Goal: Navigation & Orientation: Find specific page/section

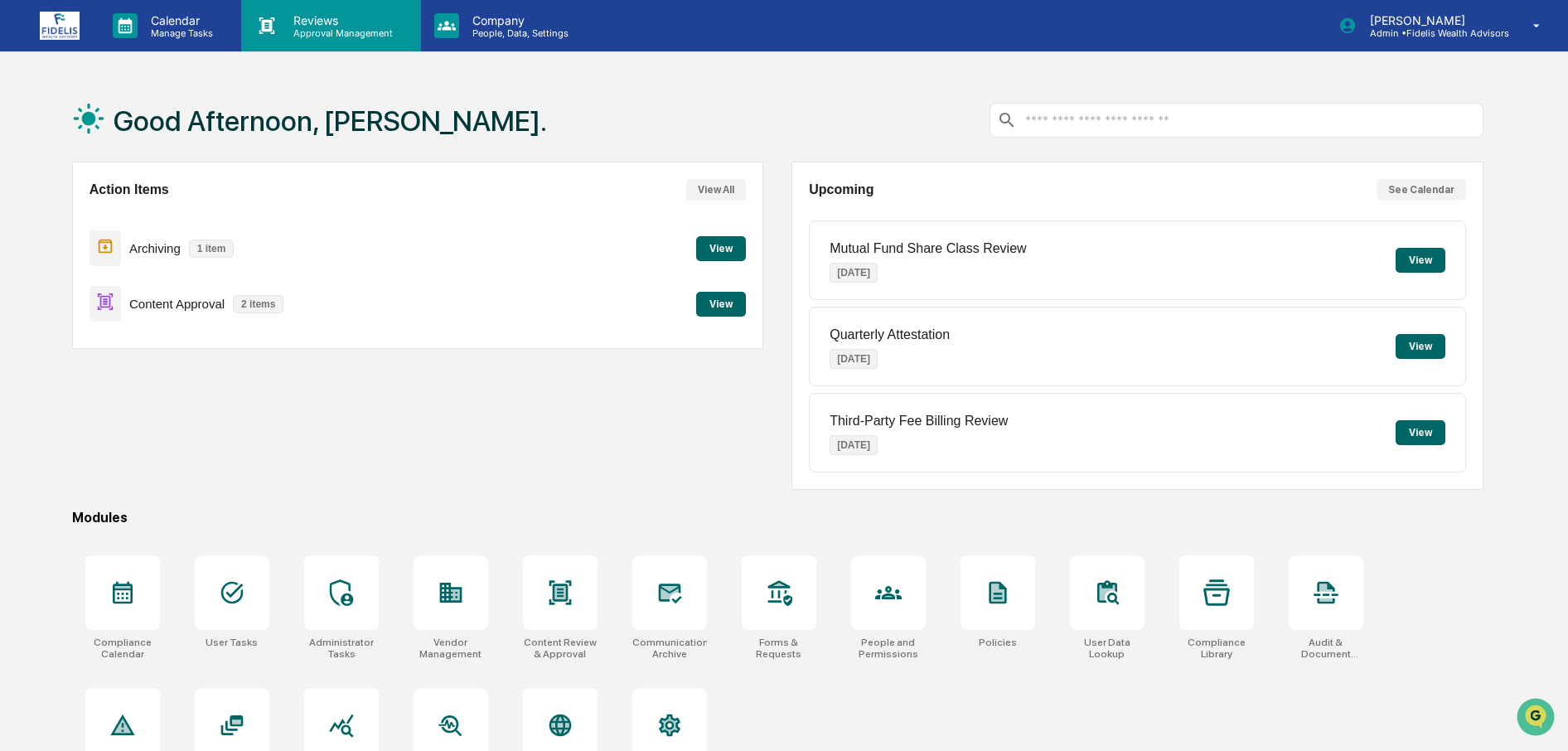
click at [290, 18] on p "Reviews" at bounding box center [340, 20] width 121 height 14
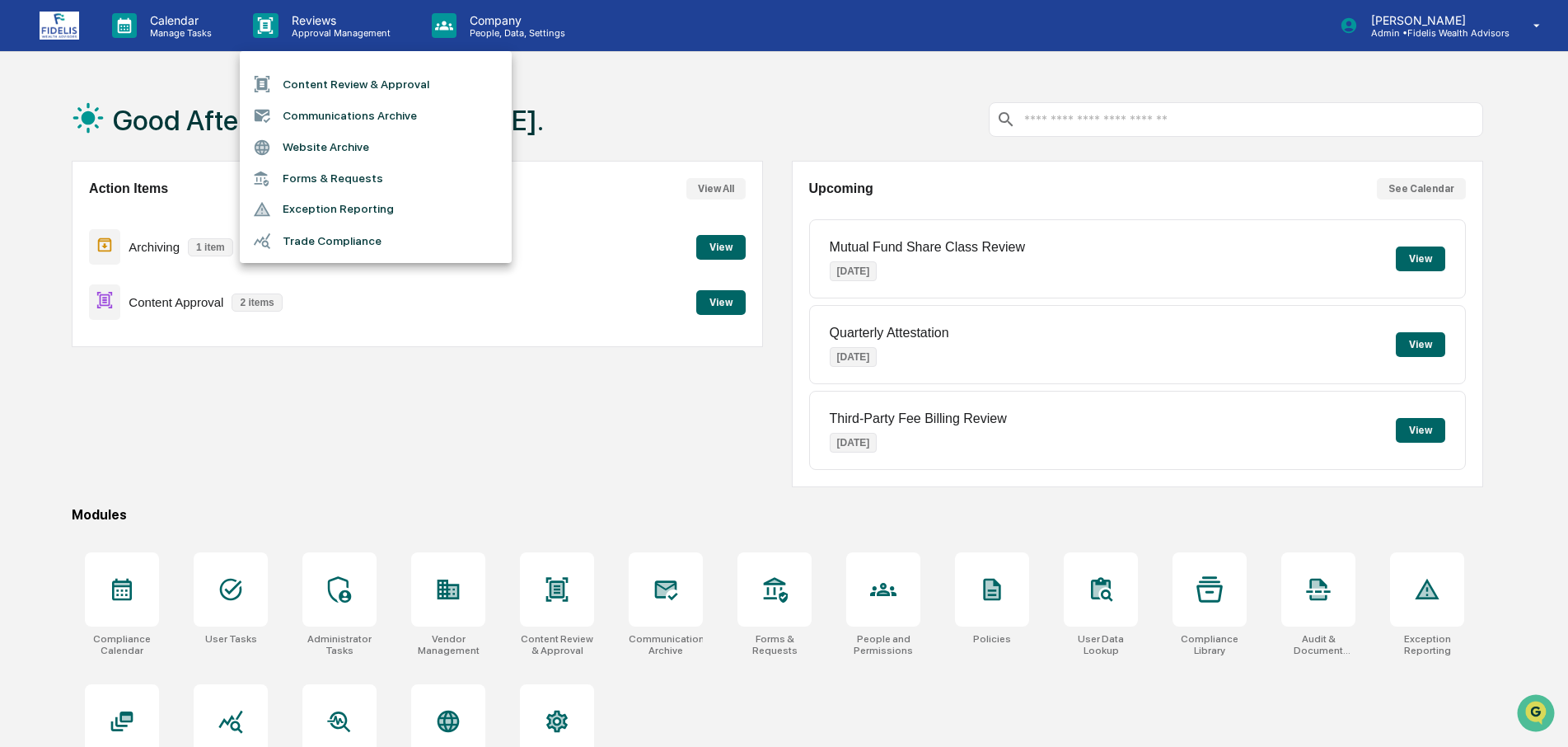
click at [357, 212] on li "Exception Reporting" at bounding box center [375, 209] width 271 height 31
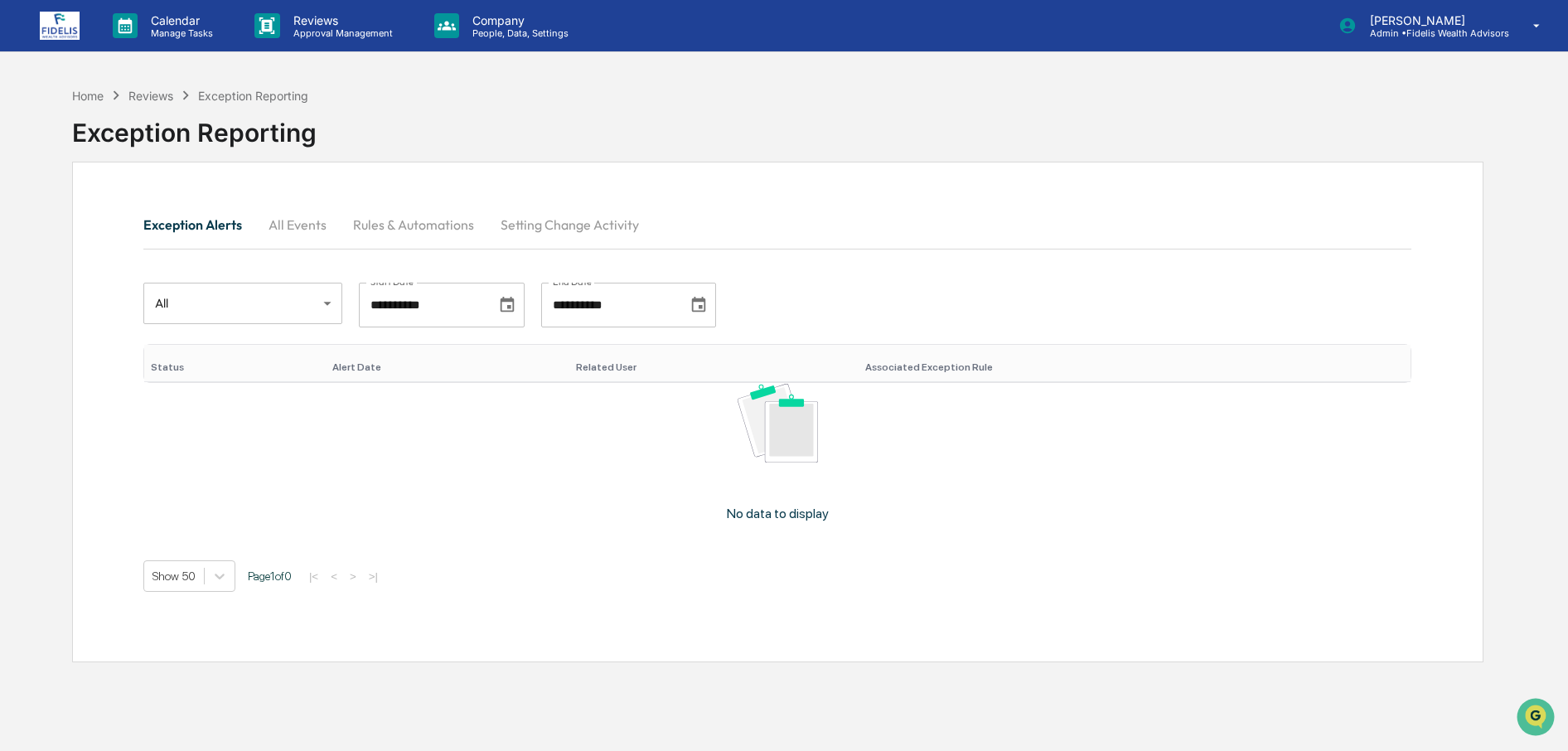
click at [301, 225] on button "All Events" at bounding box center [297, 225] width 84 height 40
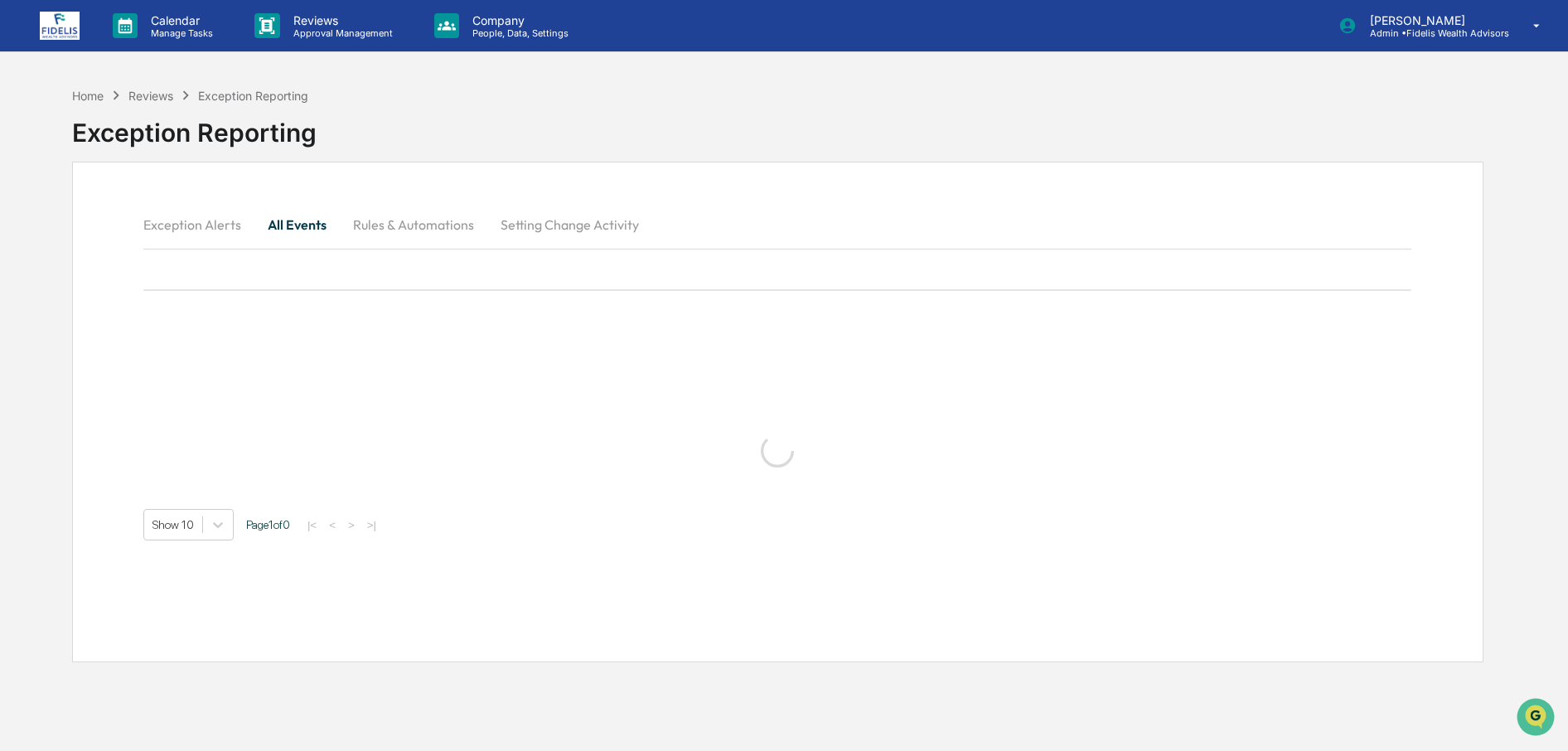
click at [378, 225] on button "Rules & Automations" at bounding box center [413, 225] width 147 height 40
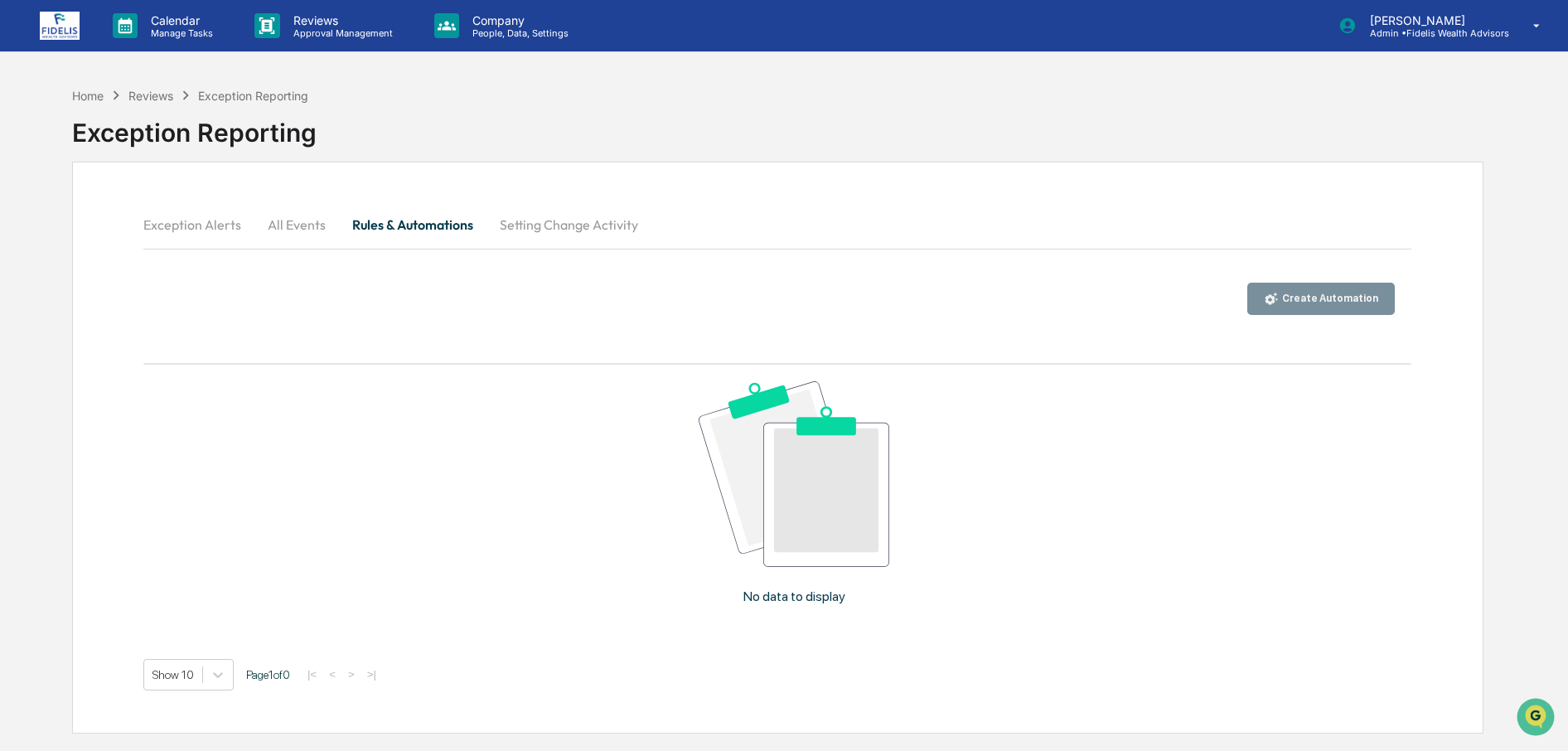
click at [514, 234] on button "Setting Change Activity" at bounding box center [569, 225] width 165 height 40
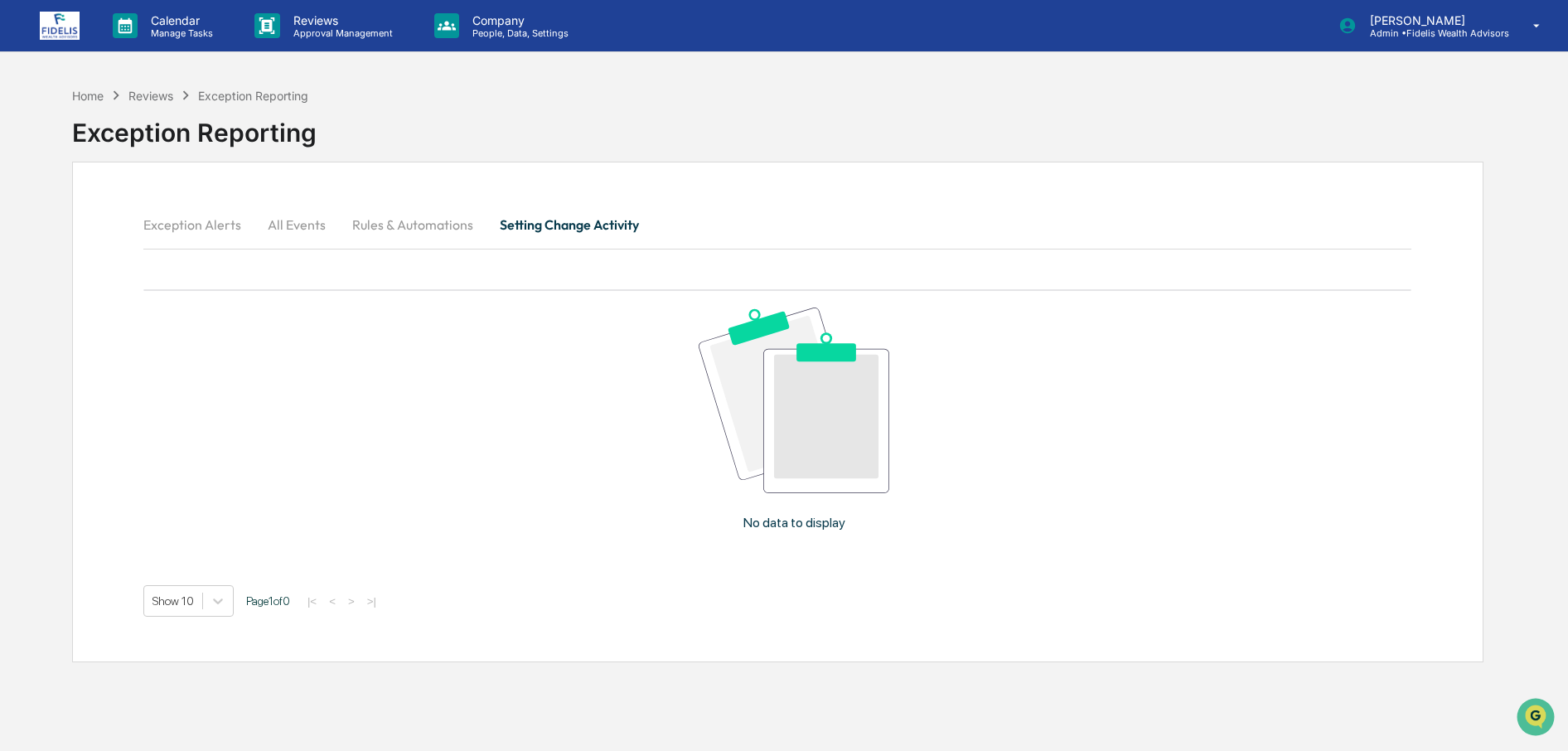
click at [189, 221] on button "Exception Alerts" at bounding box center [199, 225] width 111 height 40
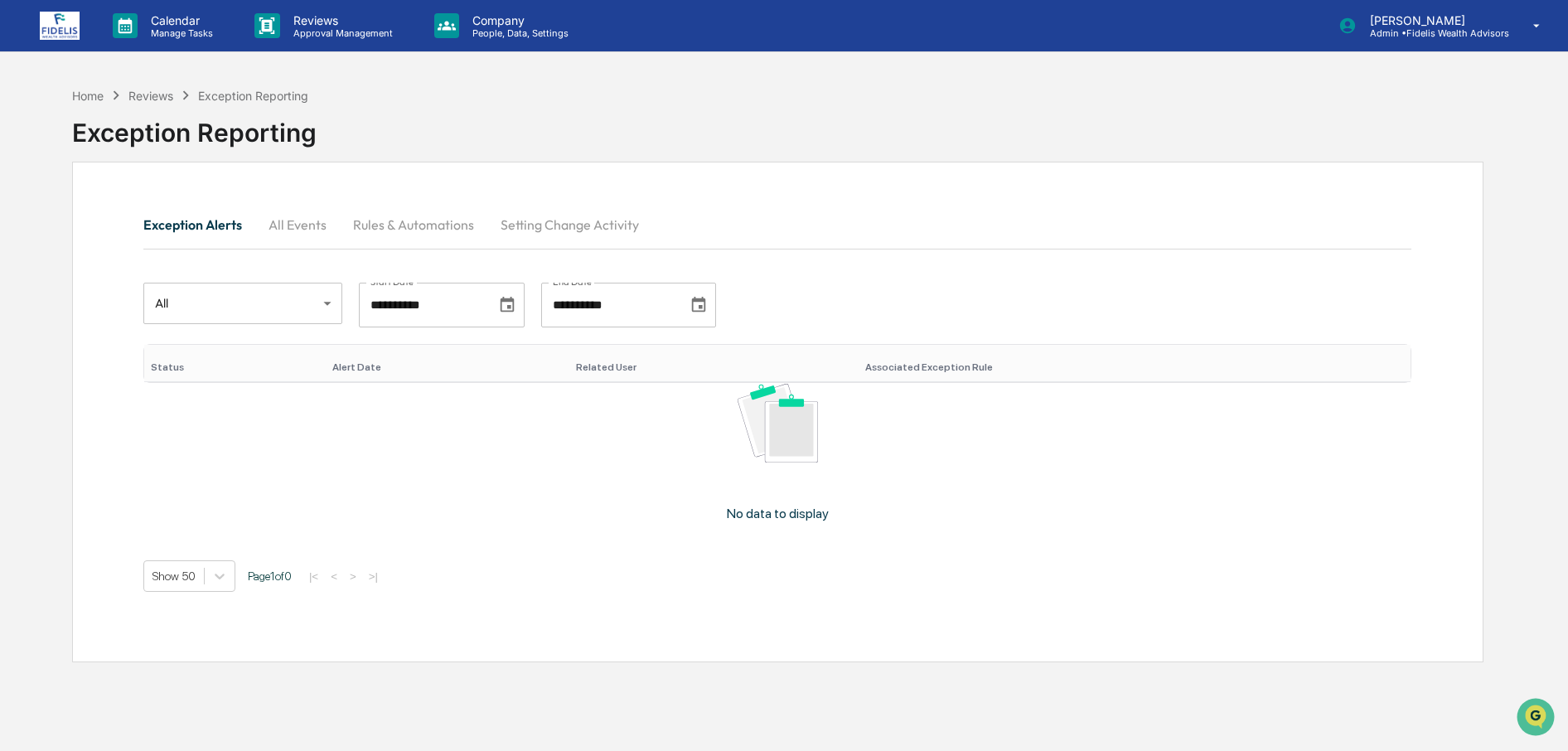
click at [57, 27] on img at bounding box center [60, 26] width 40 height 28
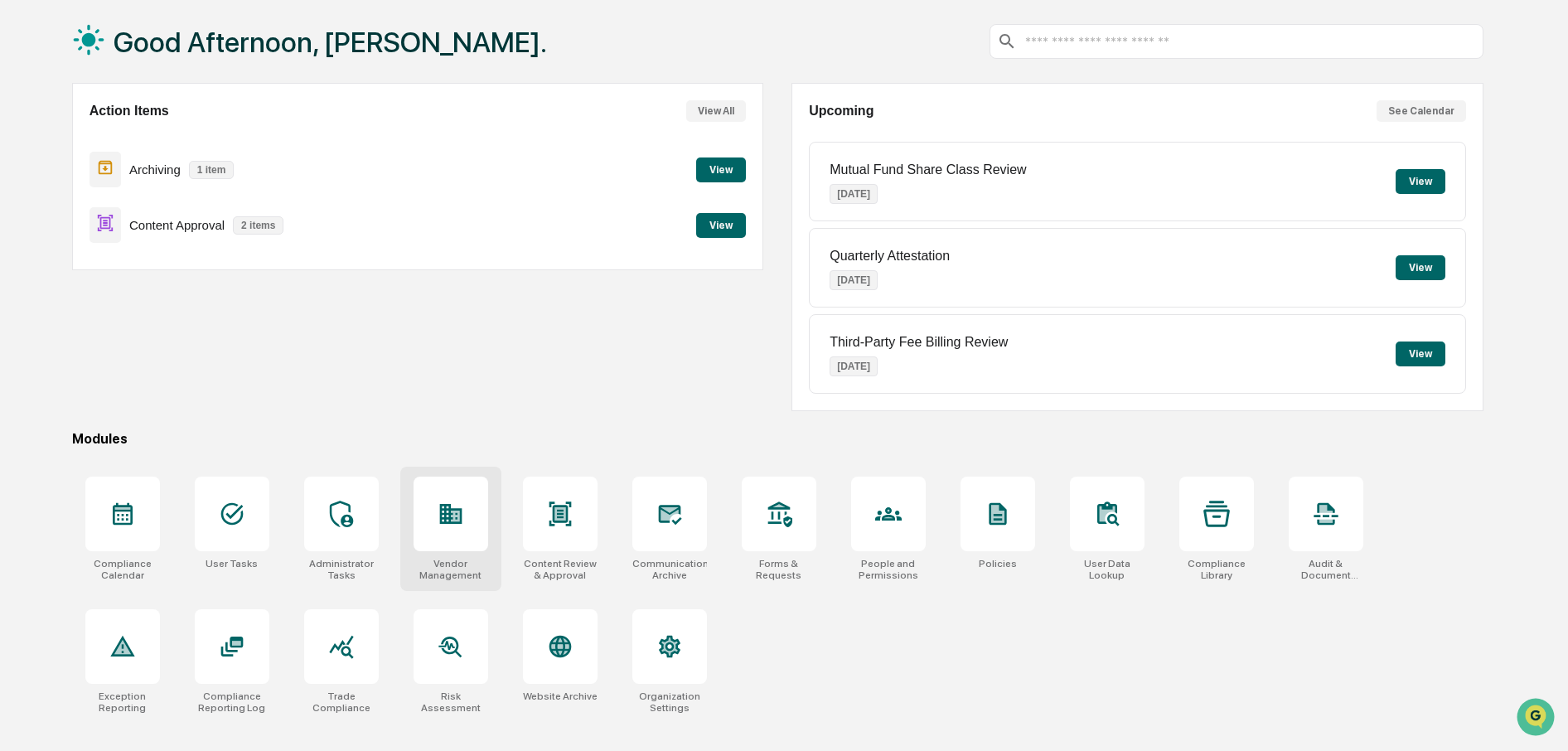
scroll to position [95, 0]
click at [233, 636] on icon at bounding box center [231, 646] width 22 height 20
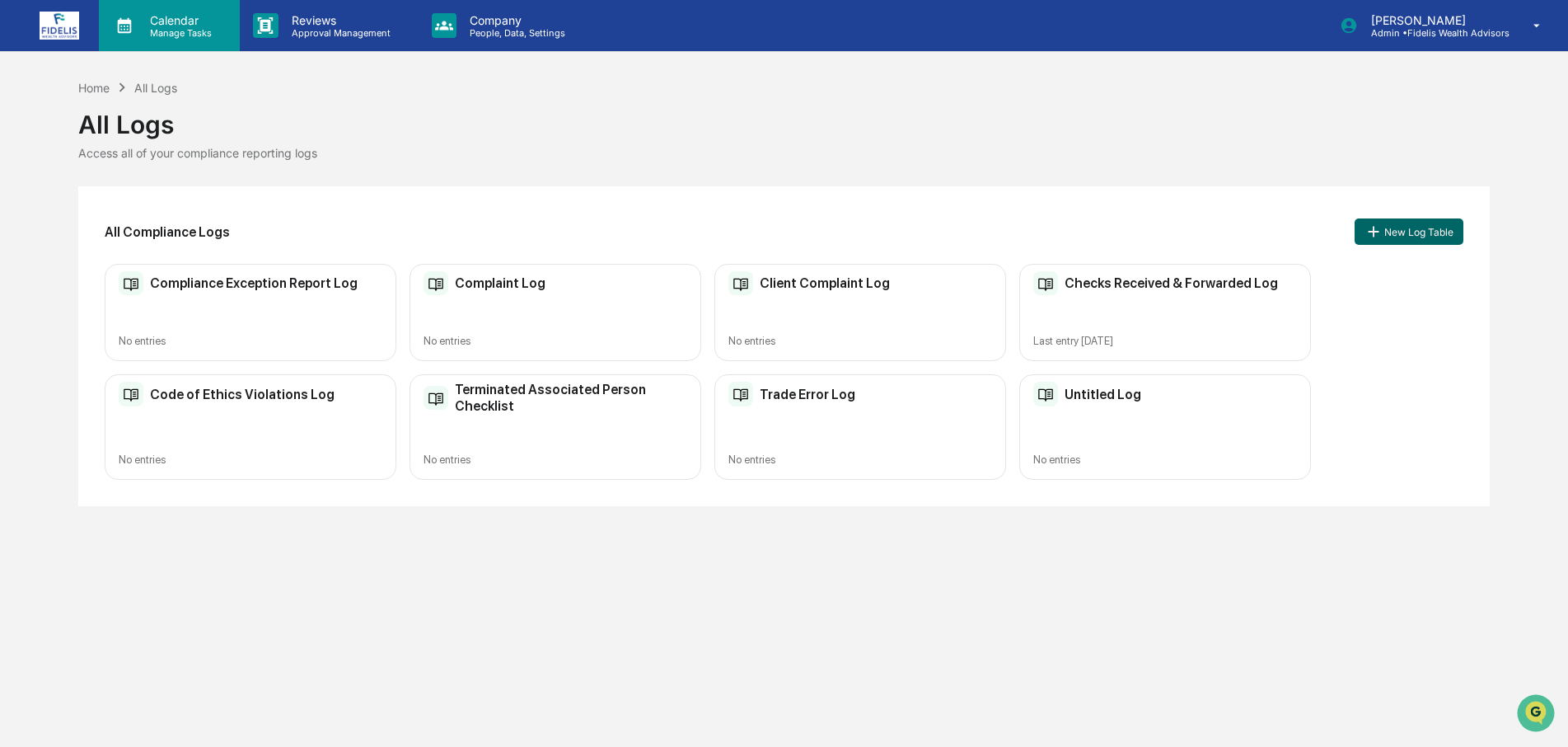
click at [136, 25] on icon at bounding box center [123, 25] width 25 height 25
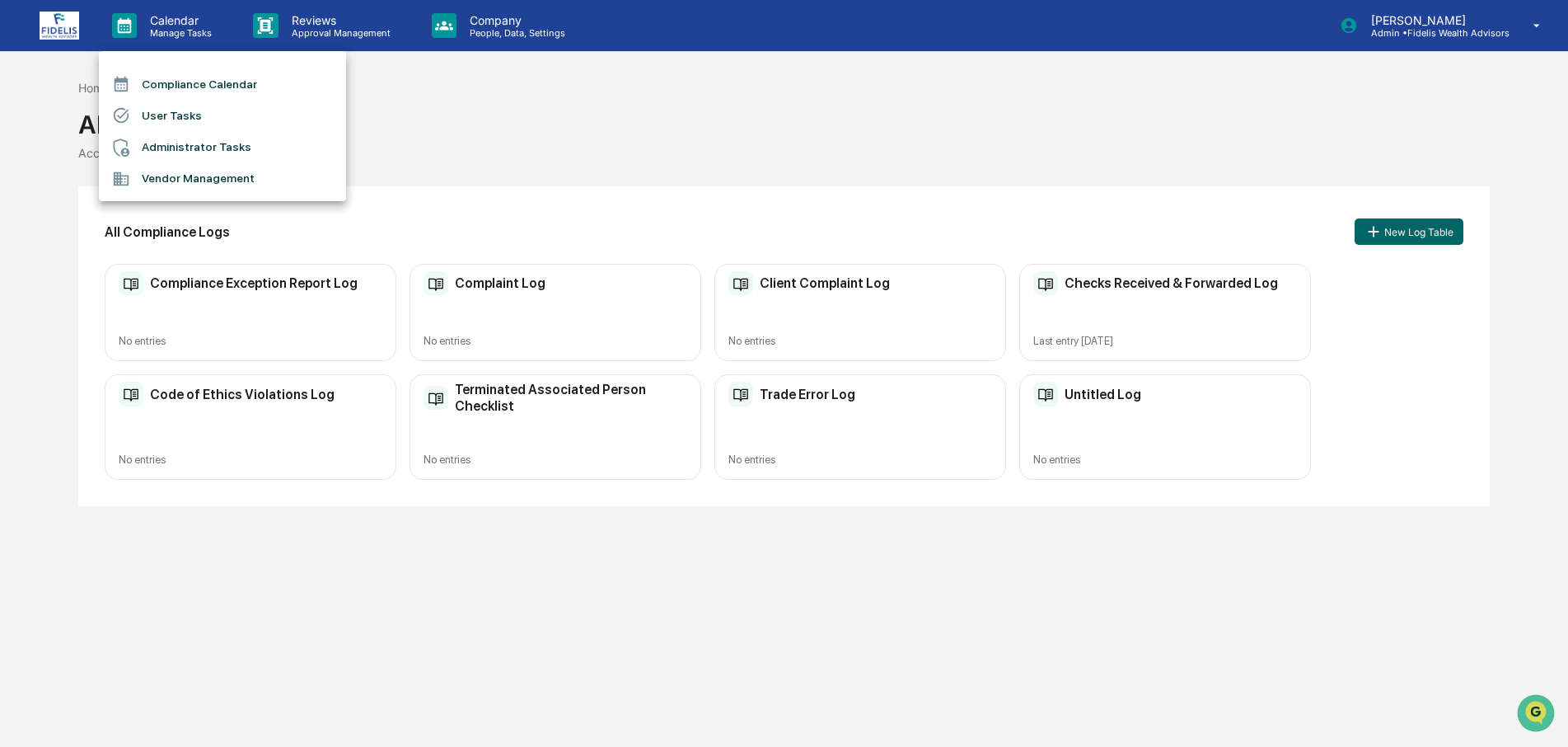
click at [174, 90] on li "Compliance Calendar" at bounding box center [222, 84] width 247 height 31
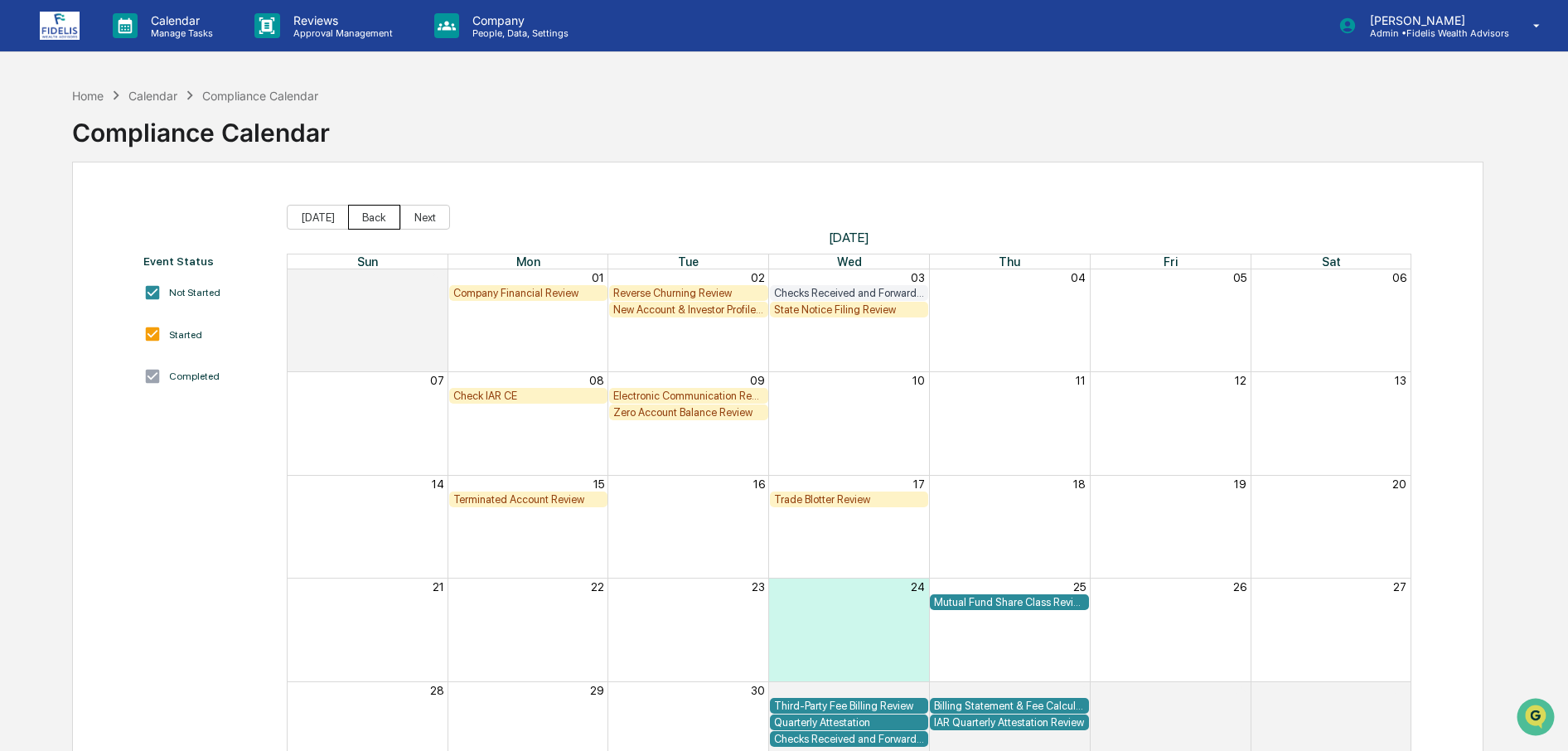
click at [356, 219] on button "Back" at bounding box center [373, 217] width 52 height 25
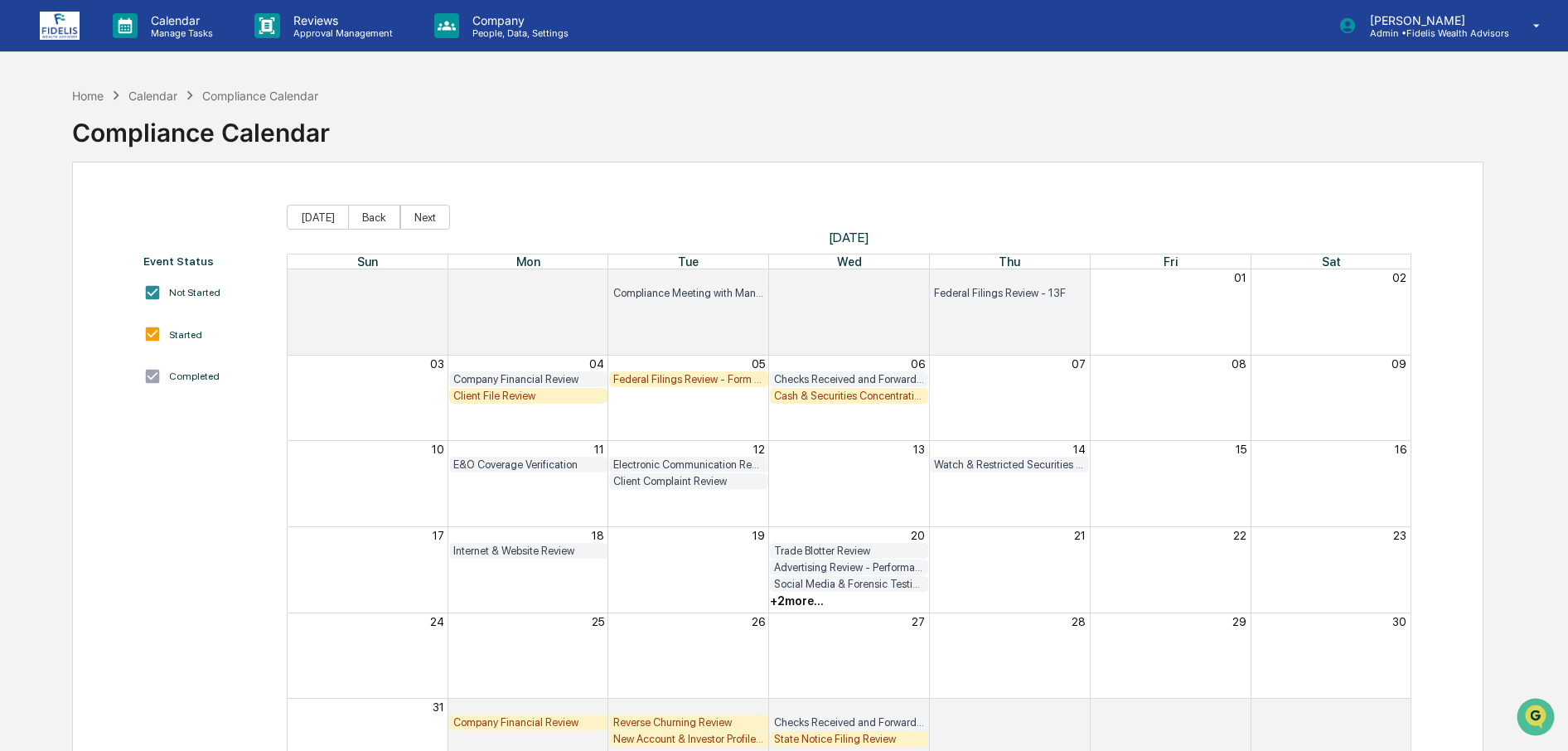
click at [497, 395] on div "Client File Review" at bounding box center [528, 395] width 151 height 13
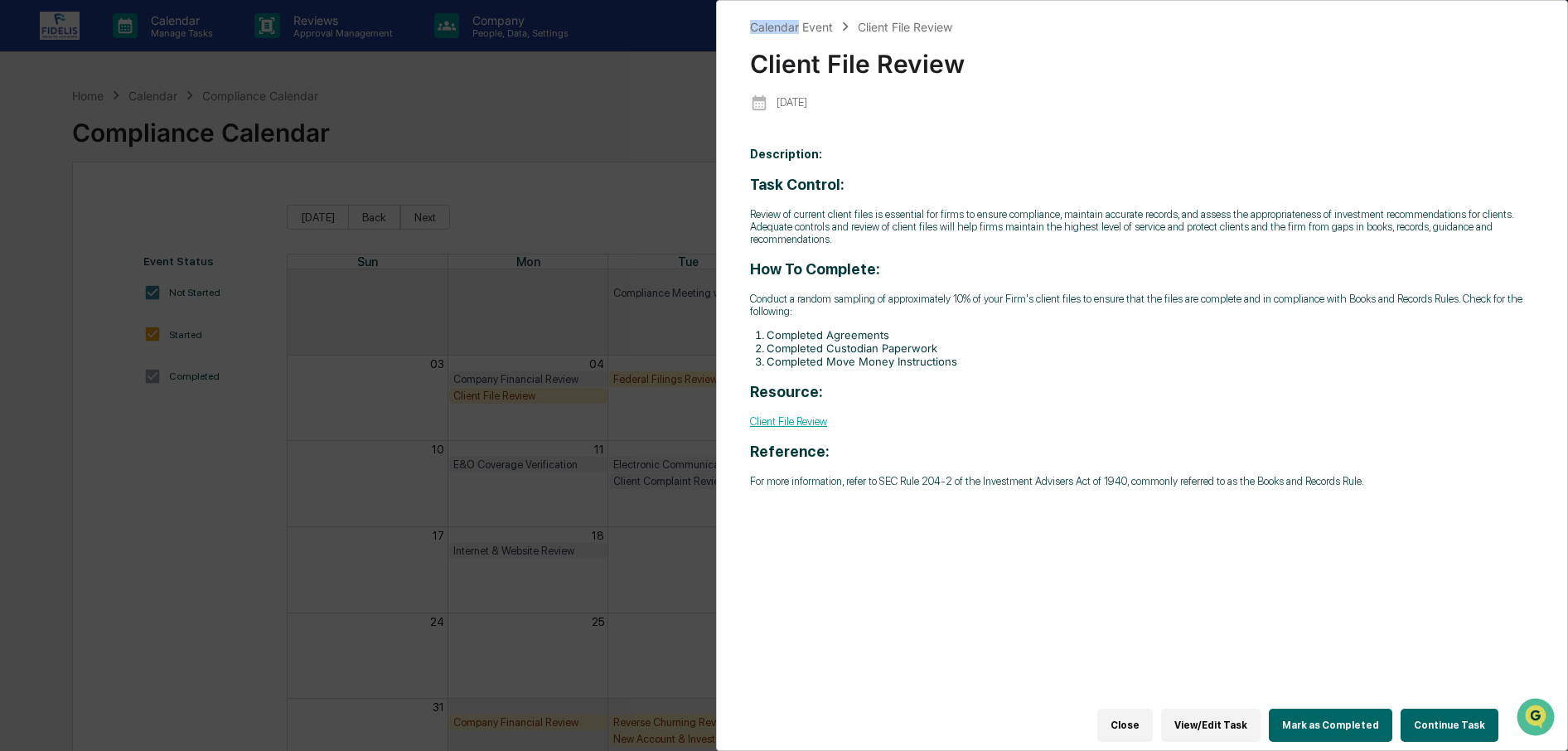
click at [497, 395] on div "Calendar Event Client File Review Client File Review 2025-08-04 Description: Ta…" at bounding box center [784, 375] width 1568 height 751
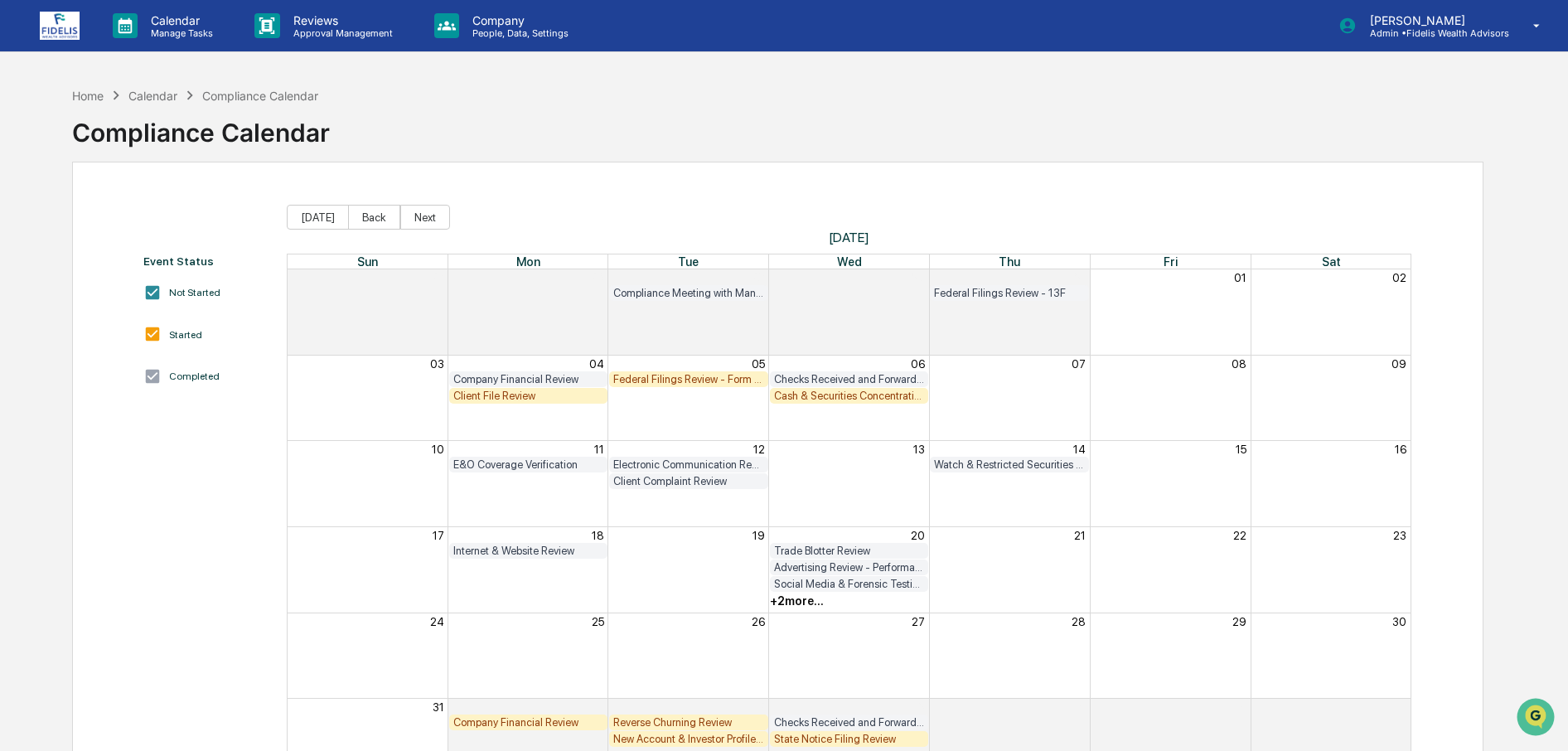
click at [497, 395] on div "Client File Review" at bounding box center [528, 395] width 151 height 13
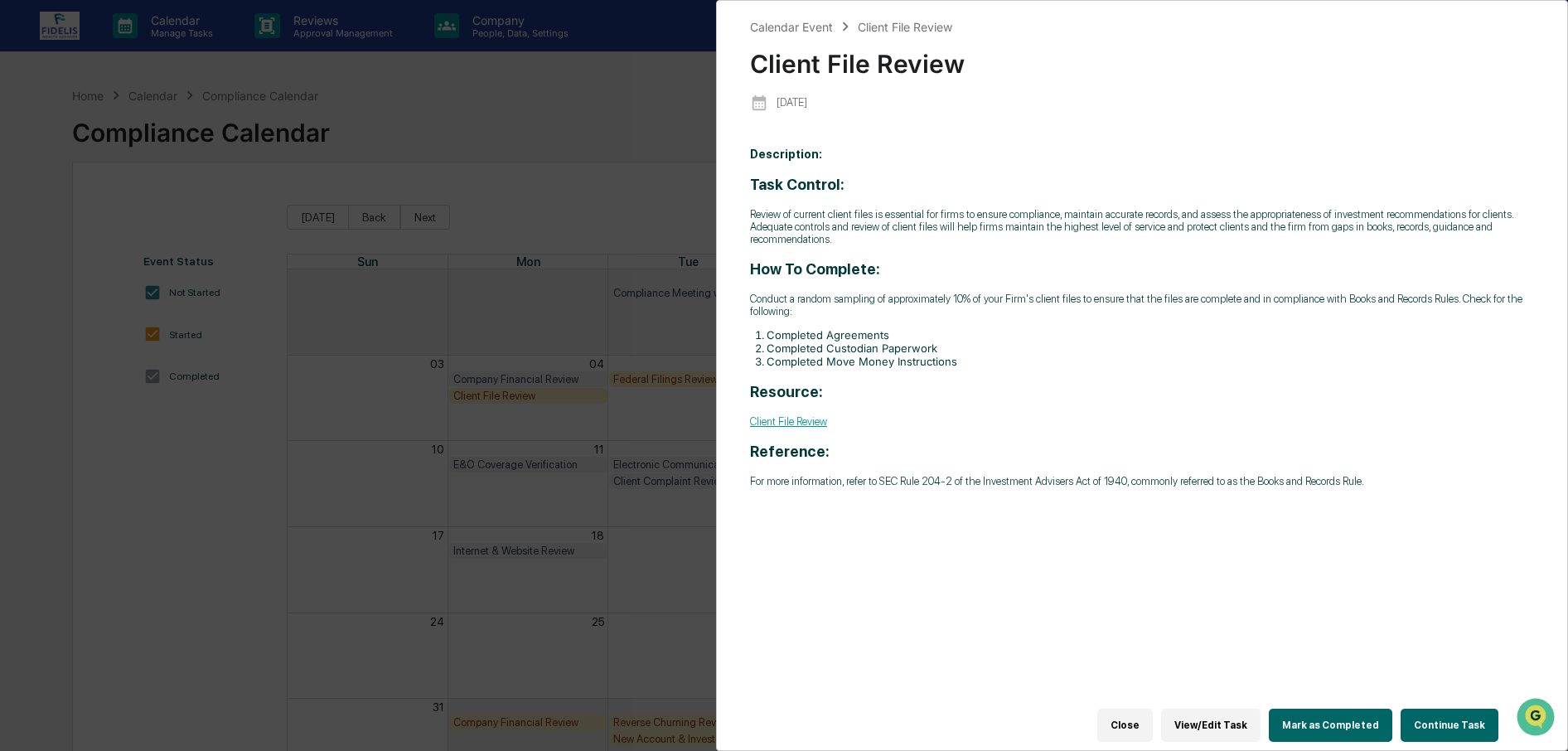
click at [436, 155] on div "Calendar Event Client File Review Client File Review 2025-08-04 Description: Ta…" at bounding box center [784, 375] width 1568 height 751
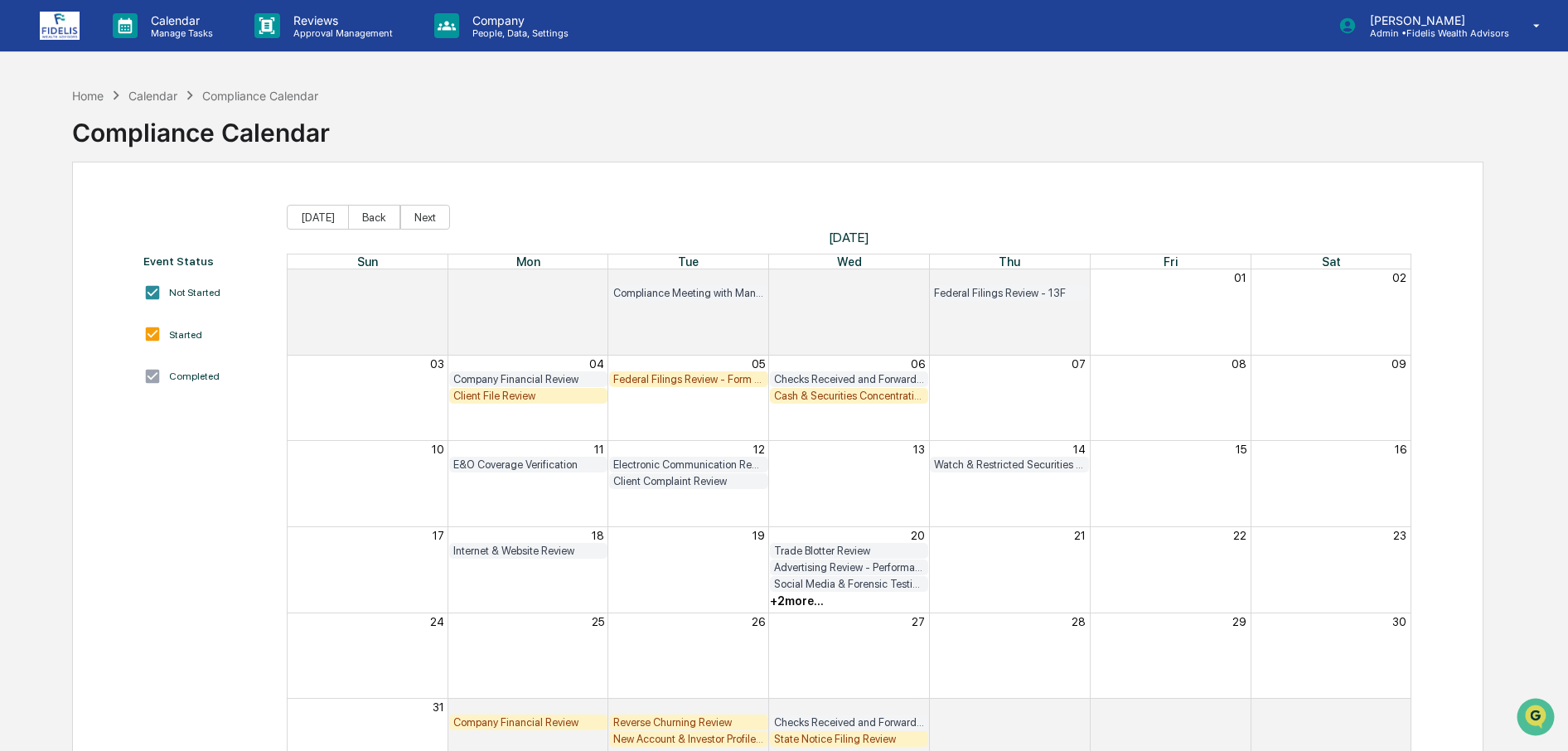
click at [54, 31] on img at bounding box center [60, 26] width 40 height 28
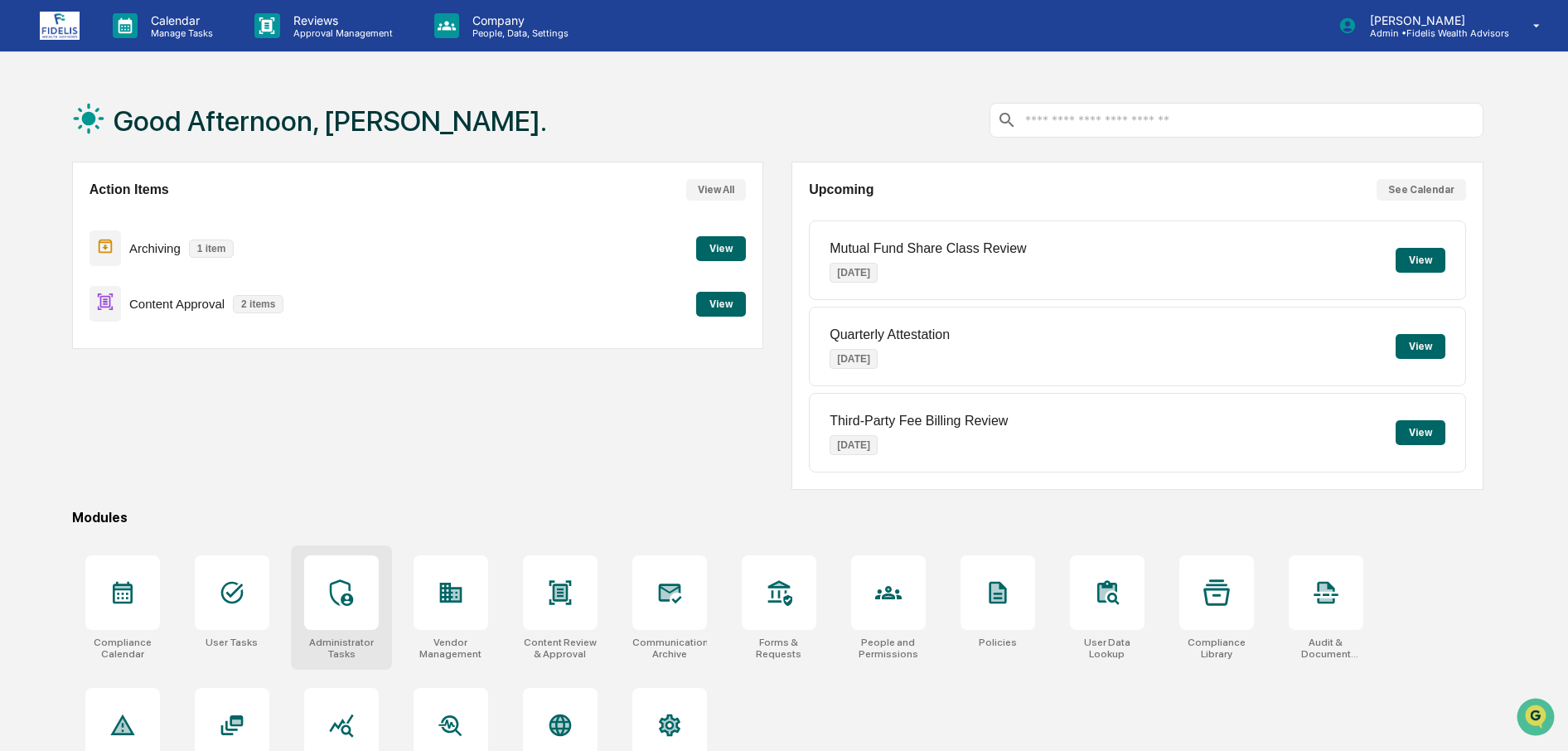
scroll to position [95, 0]
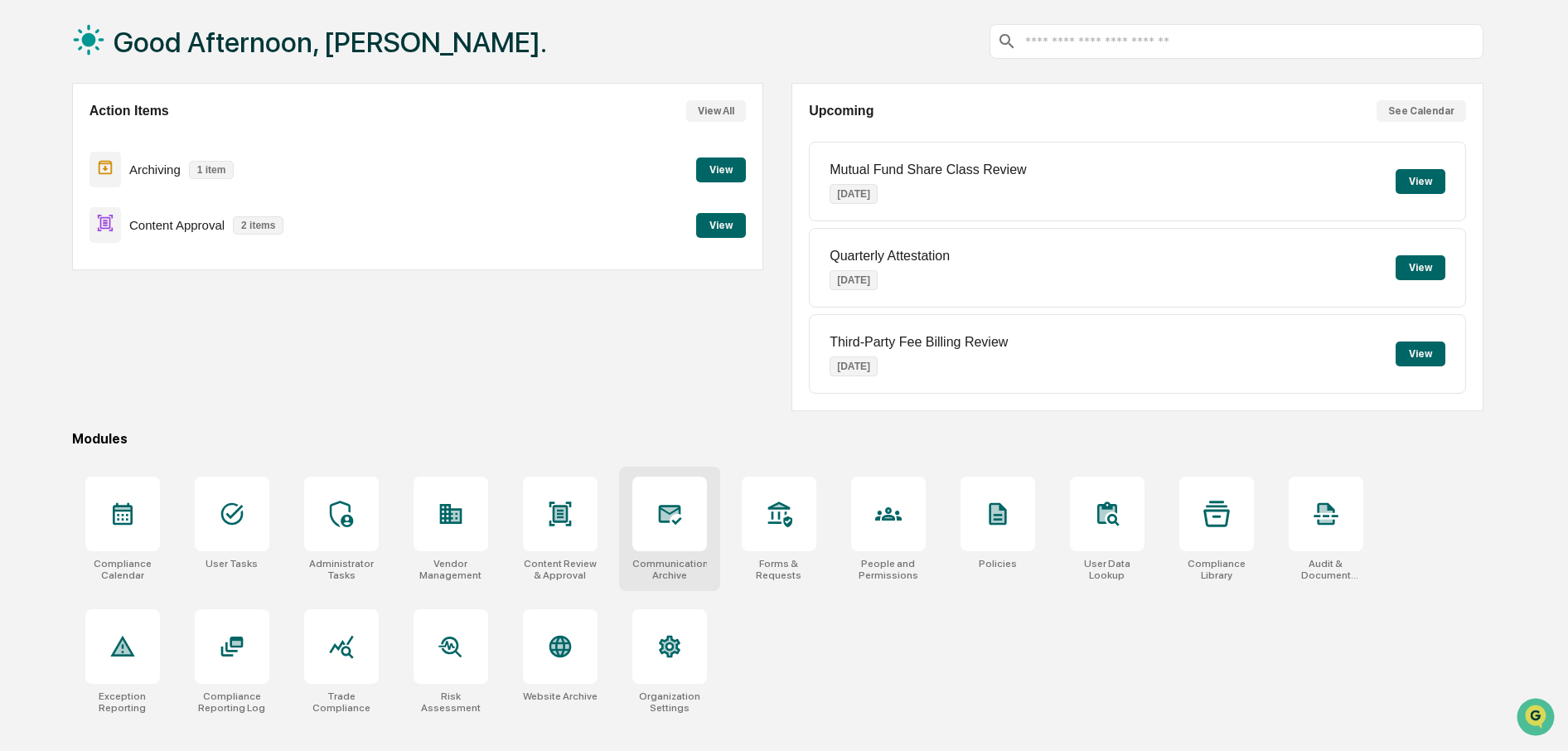
click at [674, 504] on icon at bounding box center [670, 514] width 23 height 20
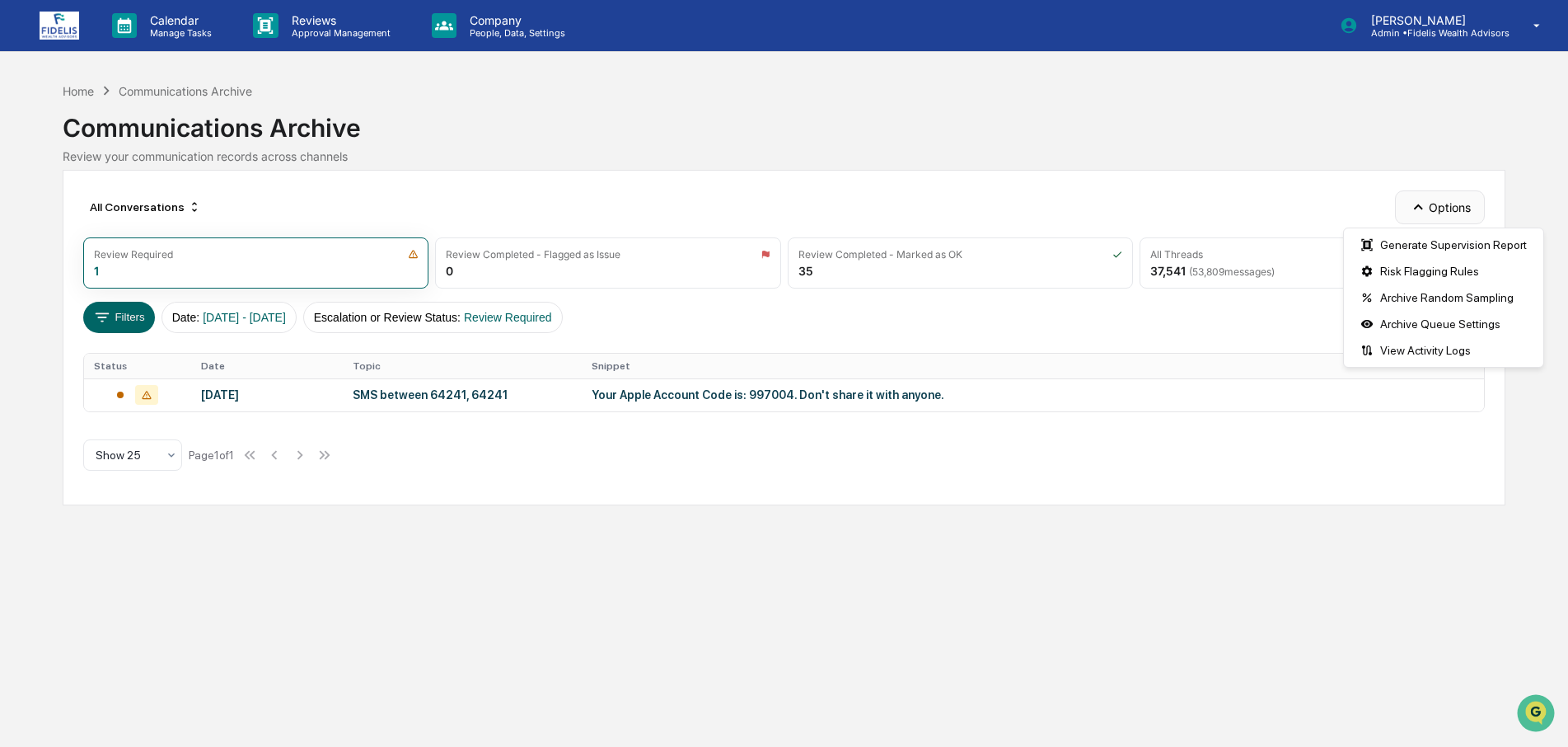
click at [1435, 203] on button "Options" at bounding box center [1439, 206] width 90 height 33
click at [1162, 187] on div "All Conversations Options Review Required 1 Review Completed - Flagged as Issue…" at bounding box center [784, 338] width 1443 height 335
click at [1439, 207] on button "Options" at bounding box center [1439, 206] width 90 height 33
click at [1396, 296] on div "Archive Random Sampling" at bounding box center [1444, 297] width 193 height 26
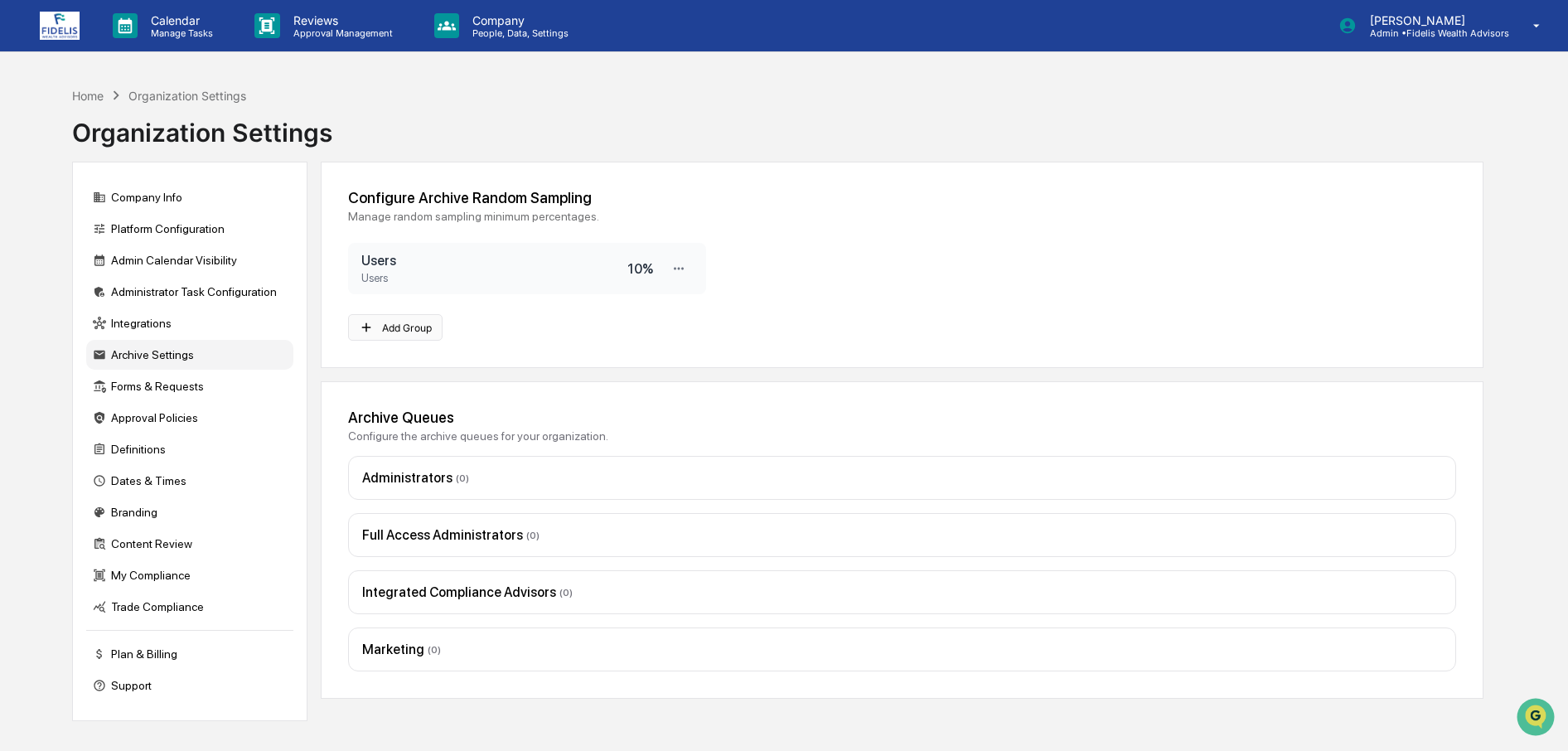
click at [426, 329] on button "Add Group" at bounding box center [396, 327] width 95 height 26
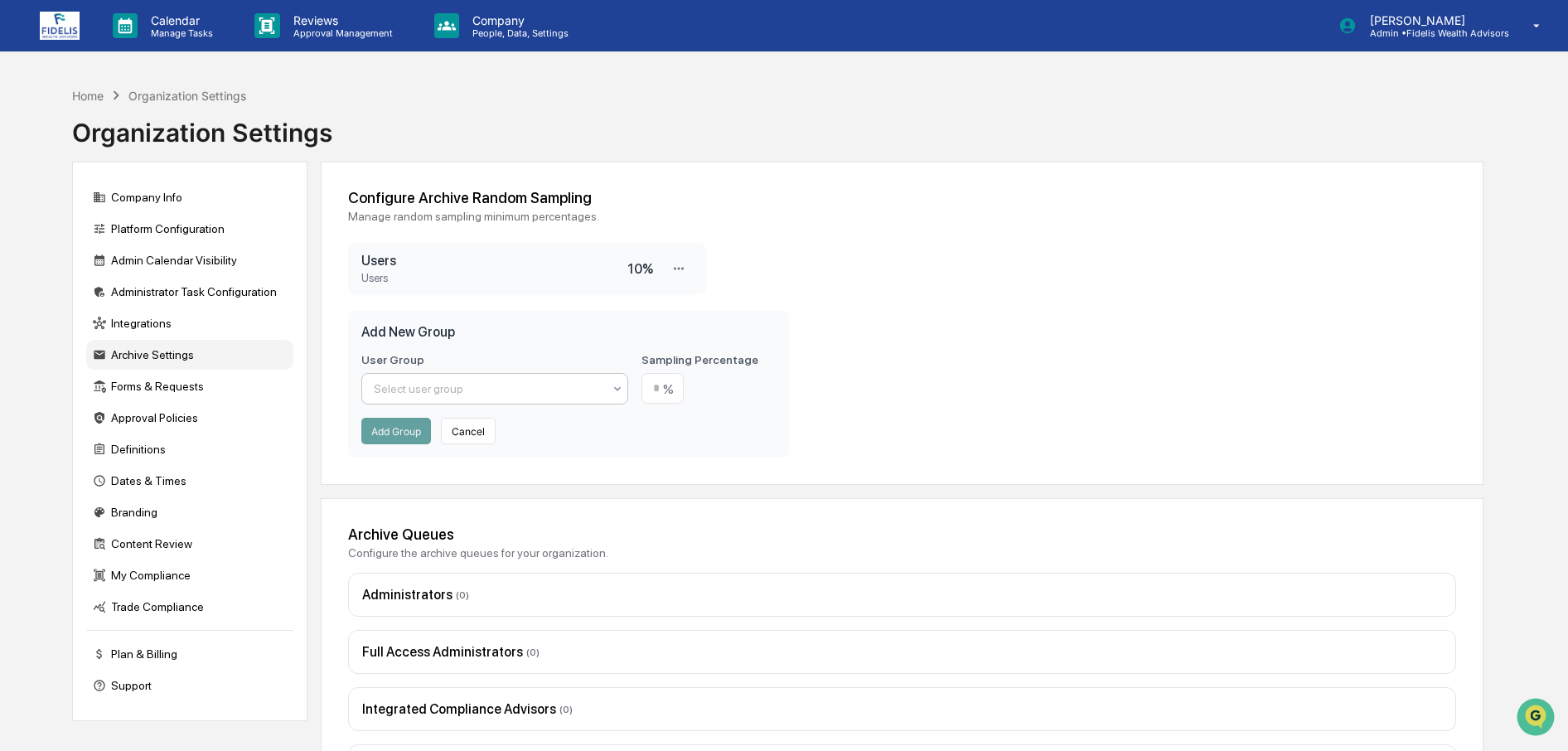
click at [441, 390] on div "Select user group" at bounding box center [488, 389] width 230 height 14
click at [425, 423] on div "Administrators" at bounding box center [495, 428] width 266 height 33
click at [670, 393] on input "number" at bounding box center [663, 388] width 43 height 31
type input "*"
click at [464, 435] on button "Cancel" at bounding box center [468, 430] width 54 height 26
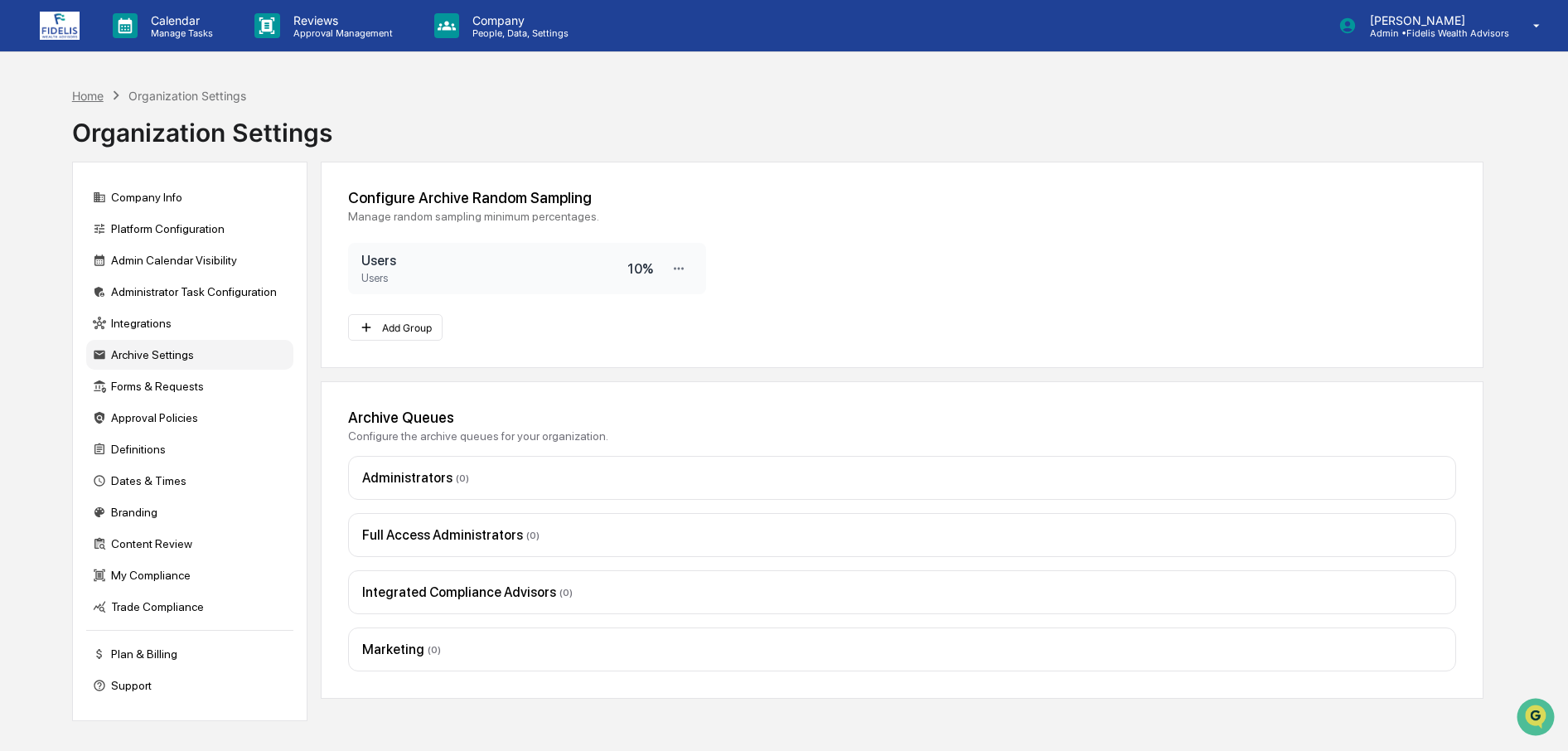
click at [86, 92] on div "Home" at bounding box center [88, 95] width 31 height 14
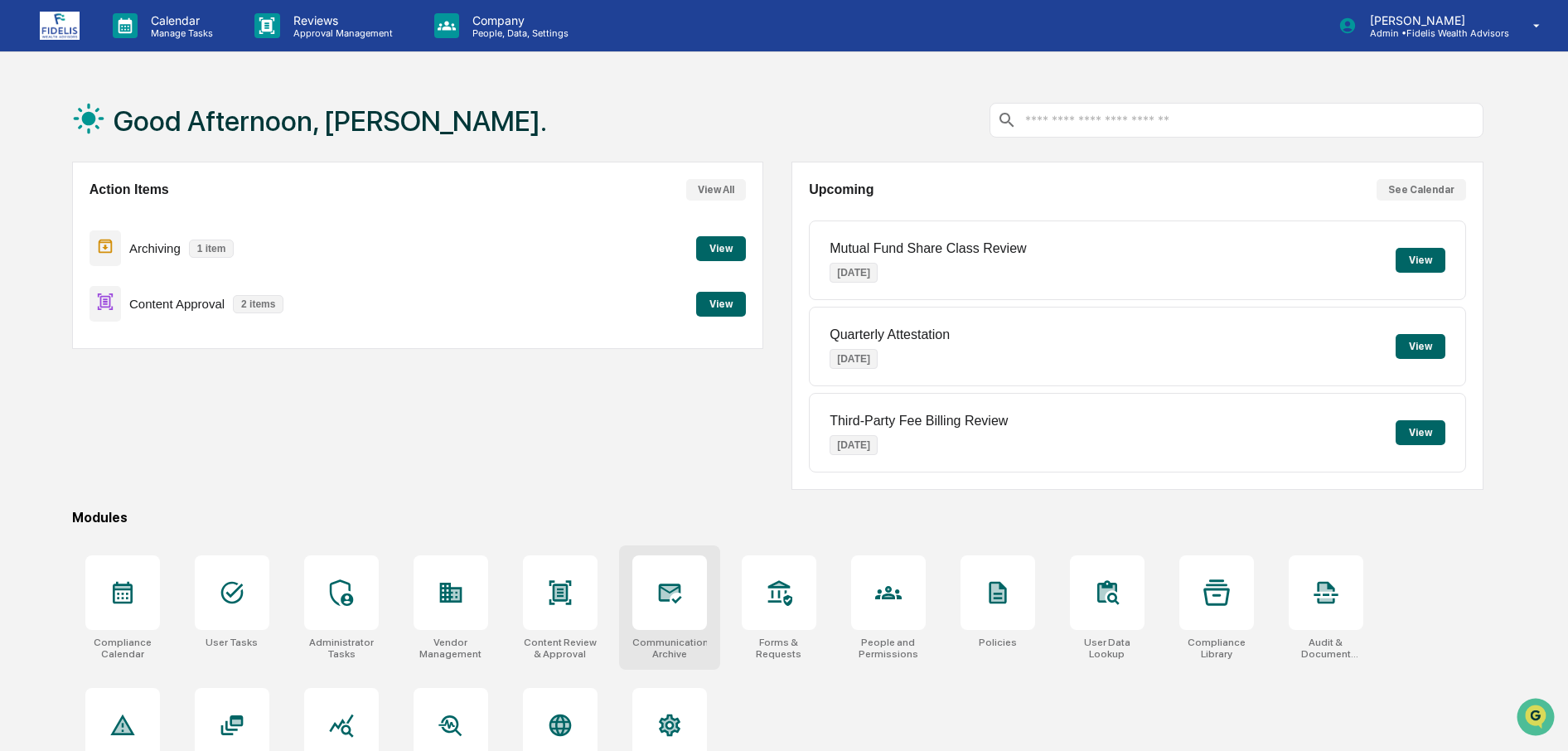
click at [678, 619] on div at bounding box center [670, 593] width 75 height 75
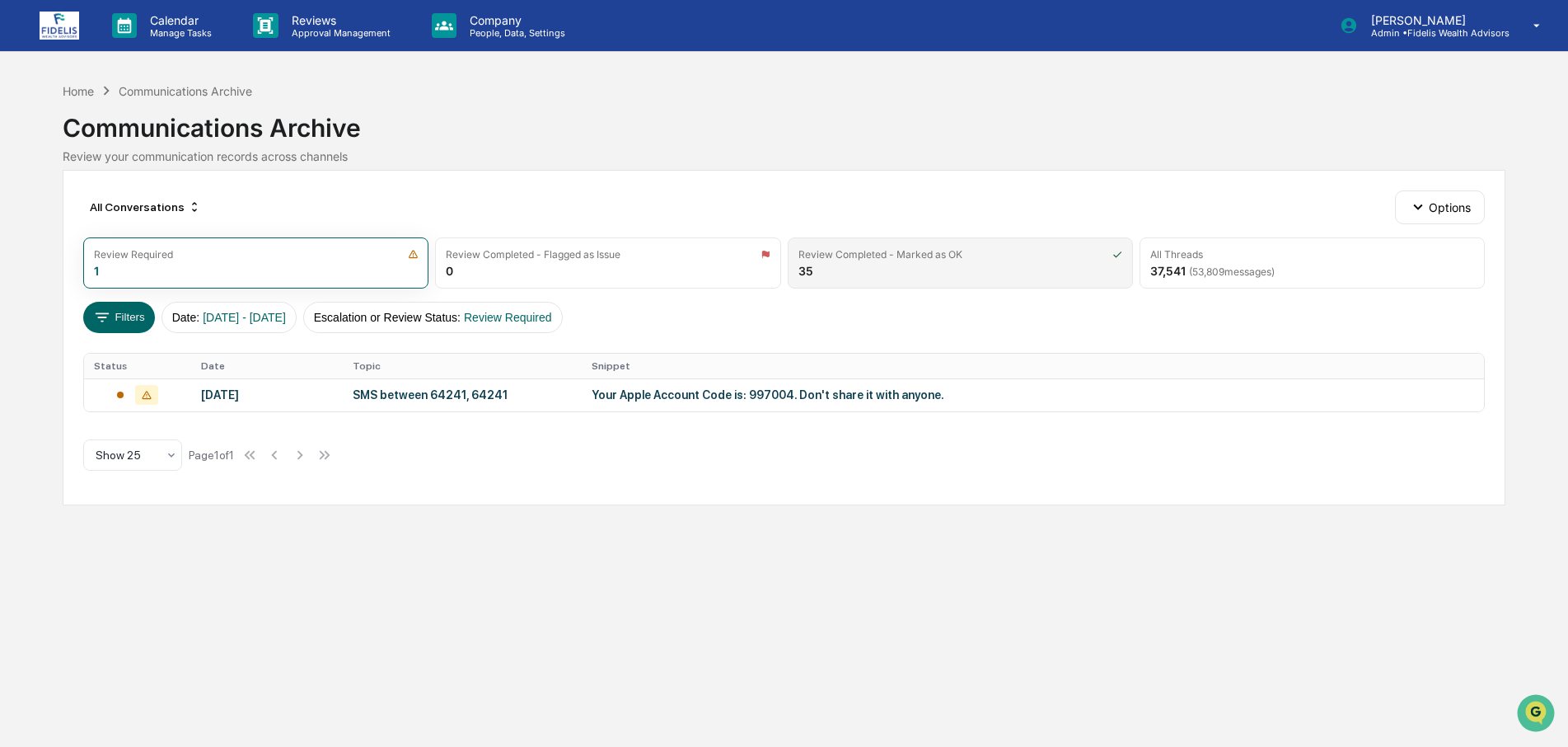
click at [897, 275] on div "Review Completed - Marked as OK 35" at bounding box center [960, 263] width 345 height 51
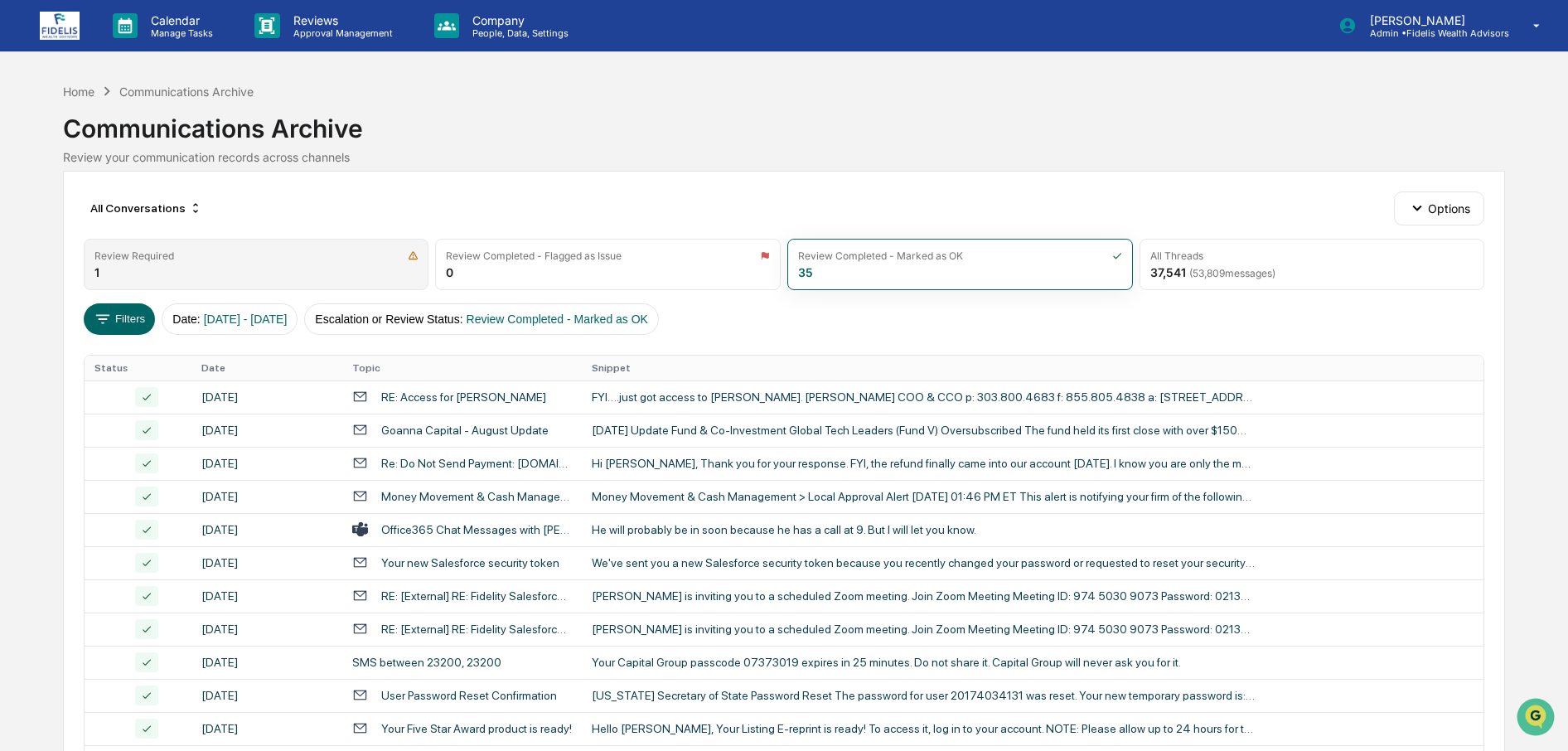
click at [215, 256] on div "Review Required" at bounding box center [256, 255] width 324 height 13
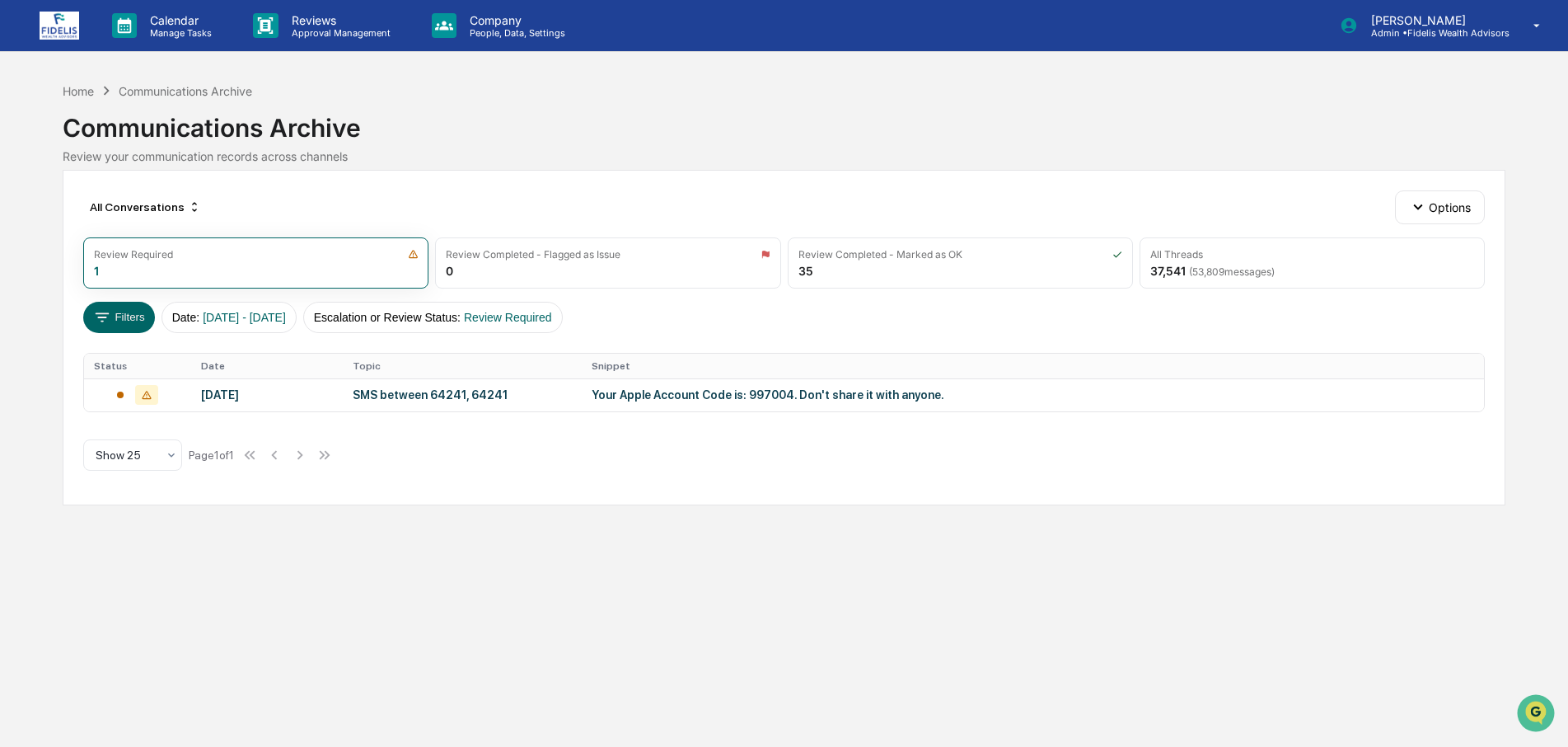
click at [61, 21] on img at bounding box center [59, 25] width 40 height 28
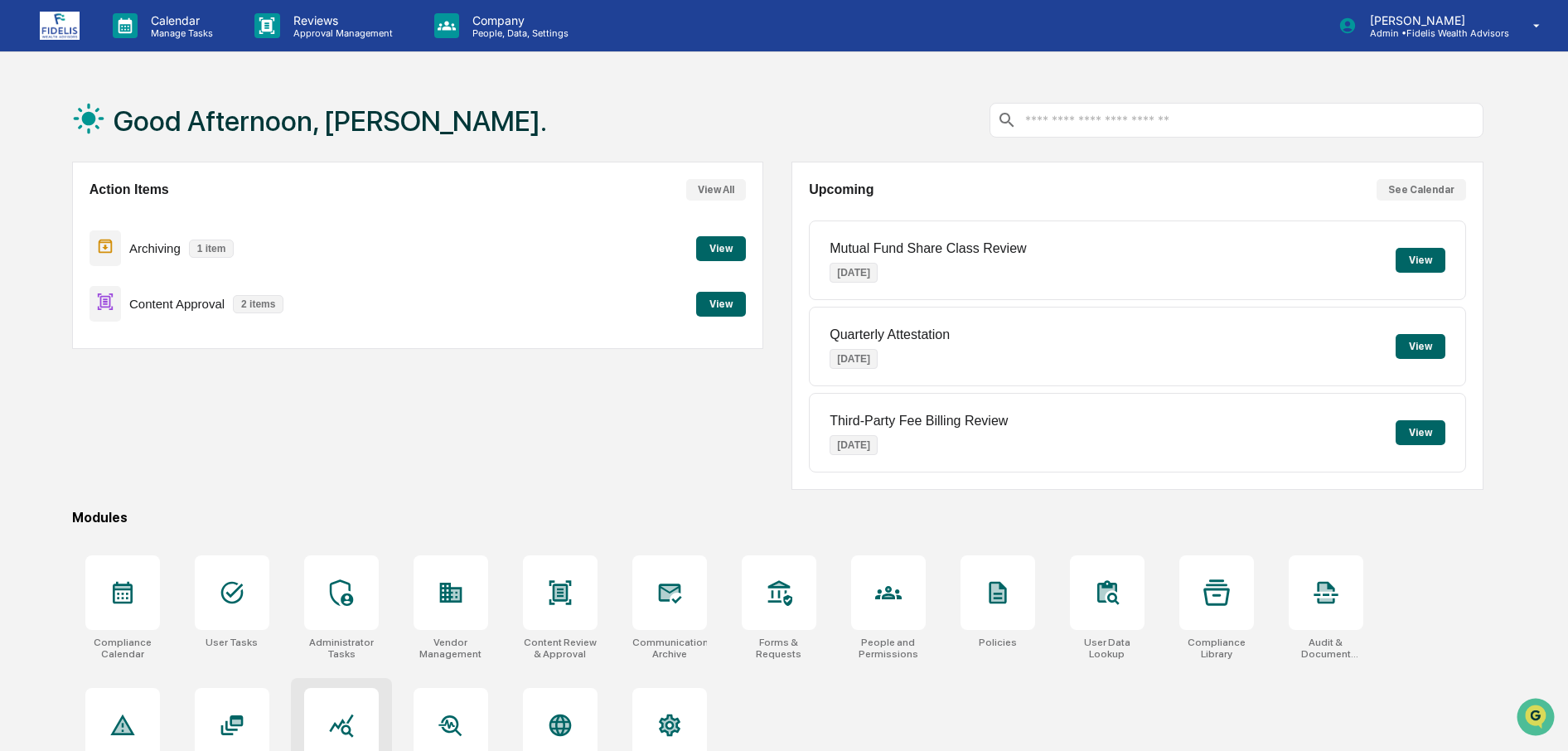
scroll to position [95, 0]
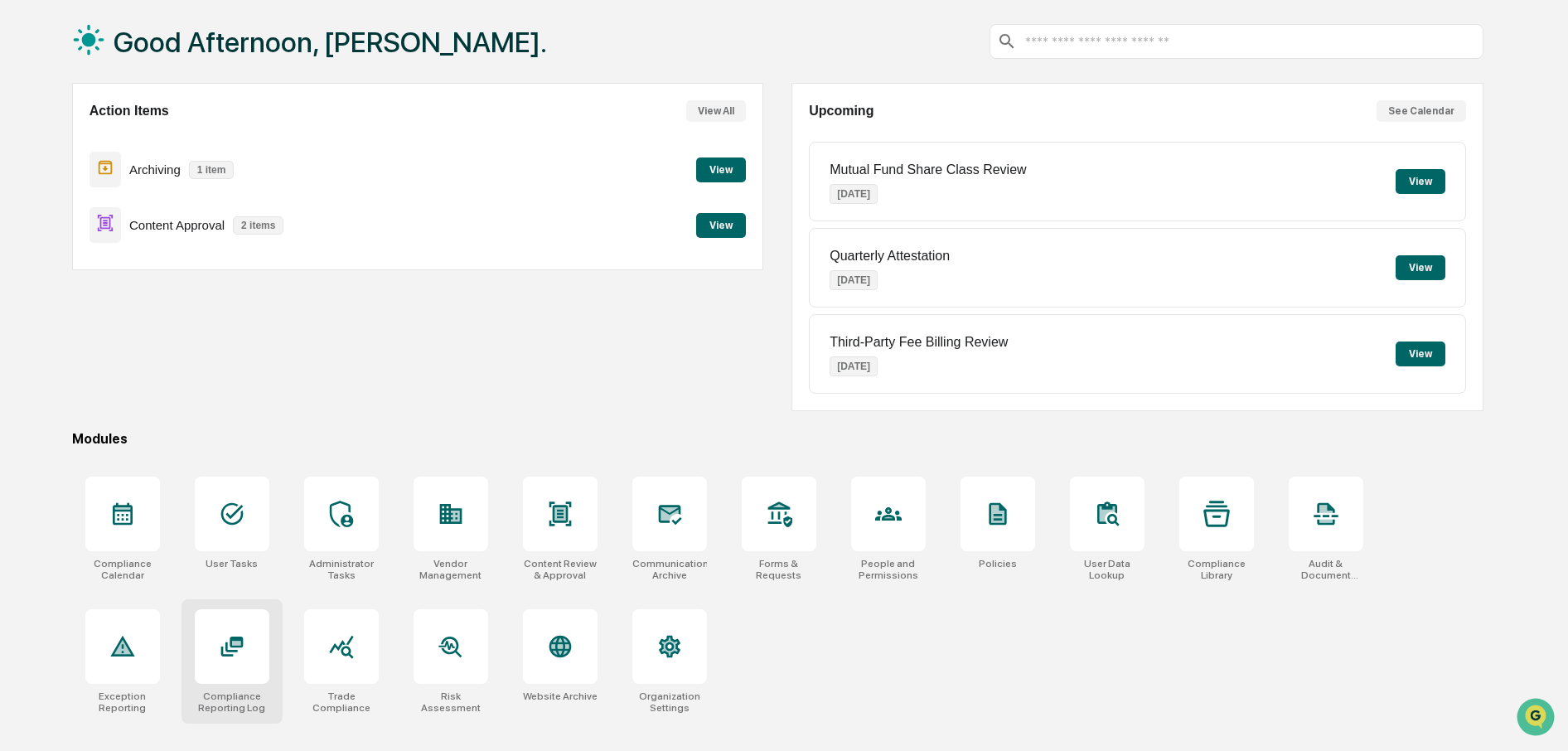
click at [233, 640] on icon at bounding box center [237, 642] width 9 height 4
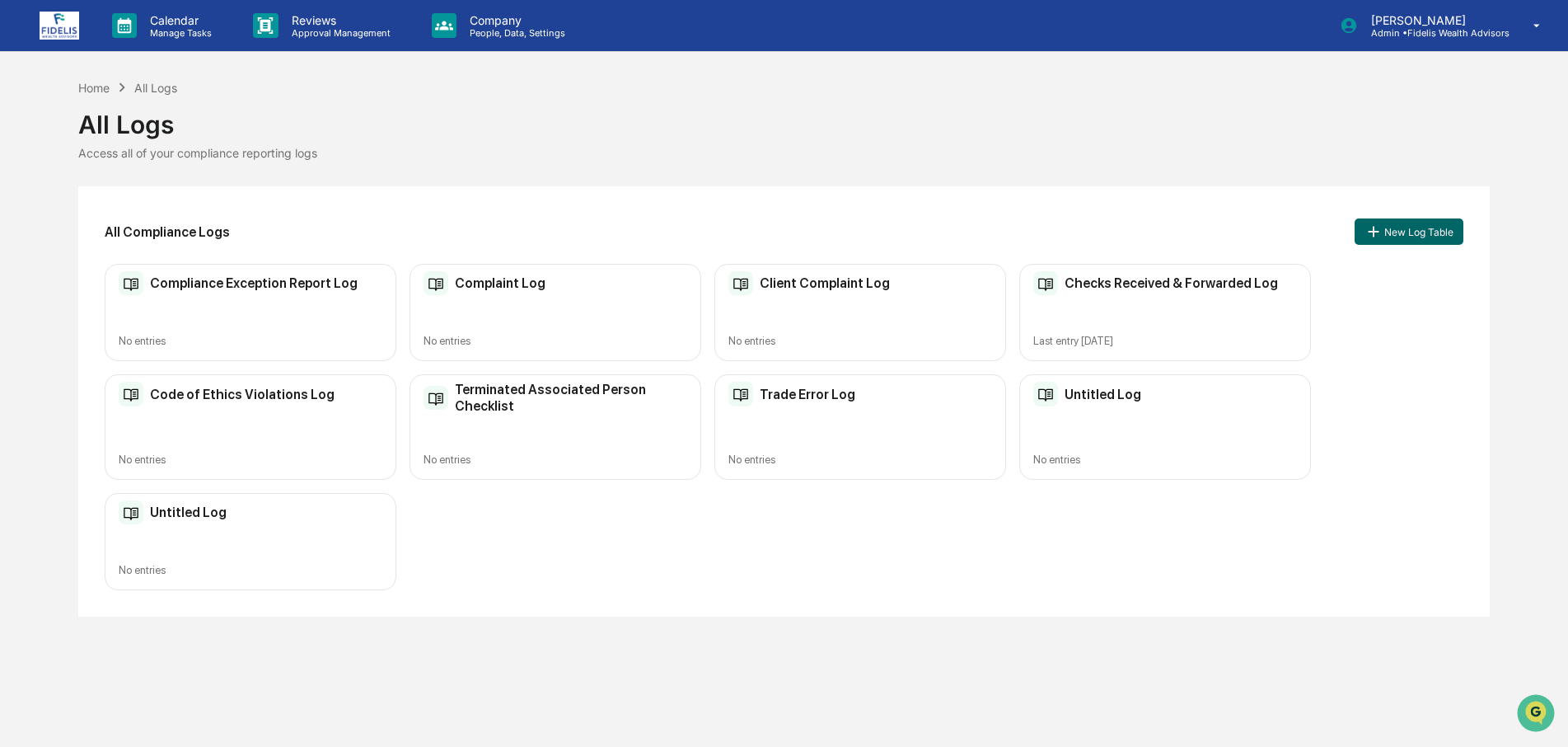
click at [1129, 397] on h2 "Untitled Log" at bounding box center [1103, 394] width 77 height 16
click at [182, 16] on p "Calendar" at bounding box center [178, 20] width 83 height 14
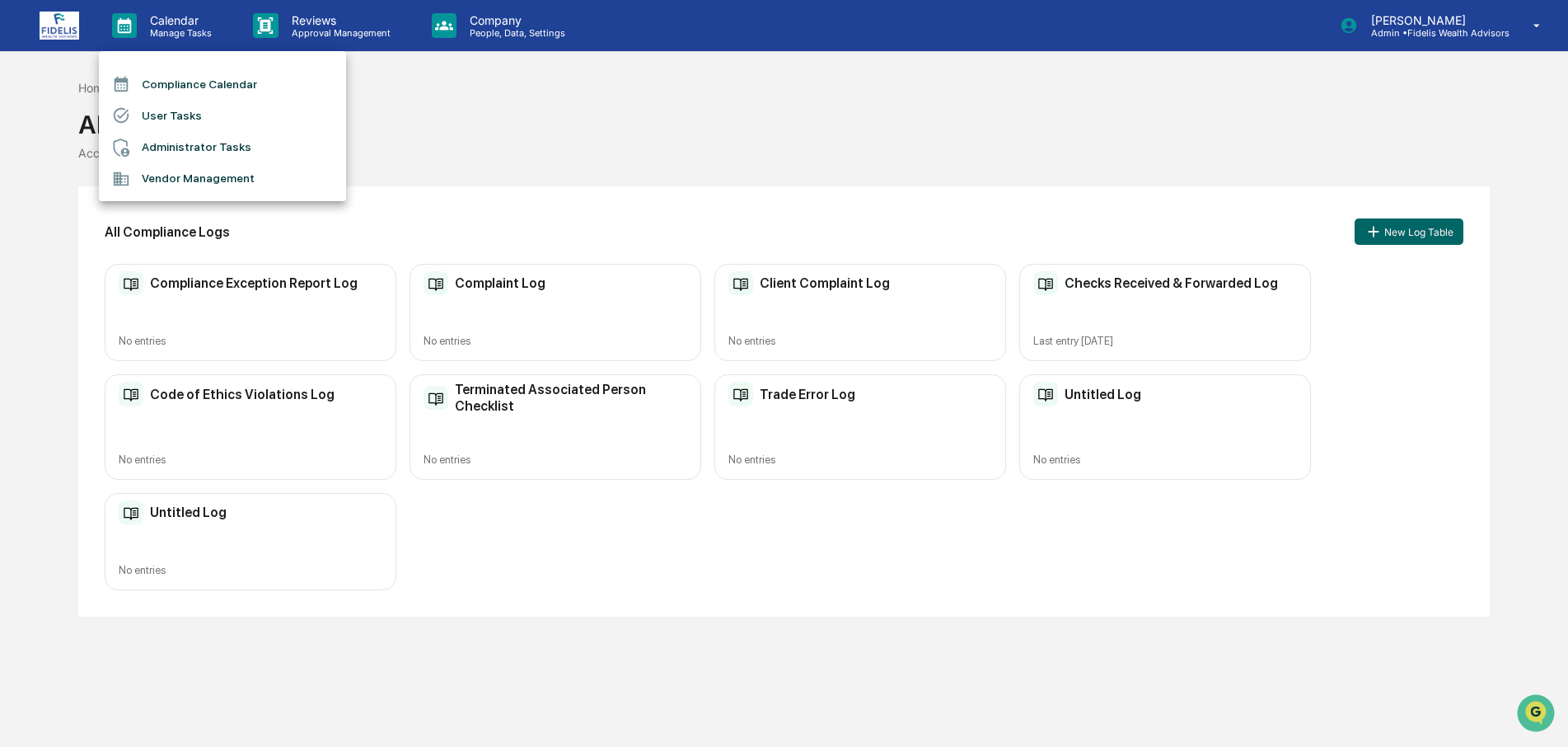
click at [177, 82] on li "Compliance Calendar" at bounding box center [222, 84] width 247 height 31
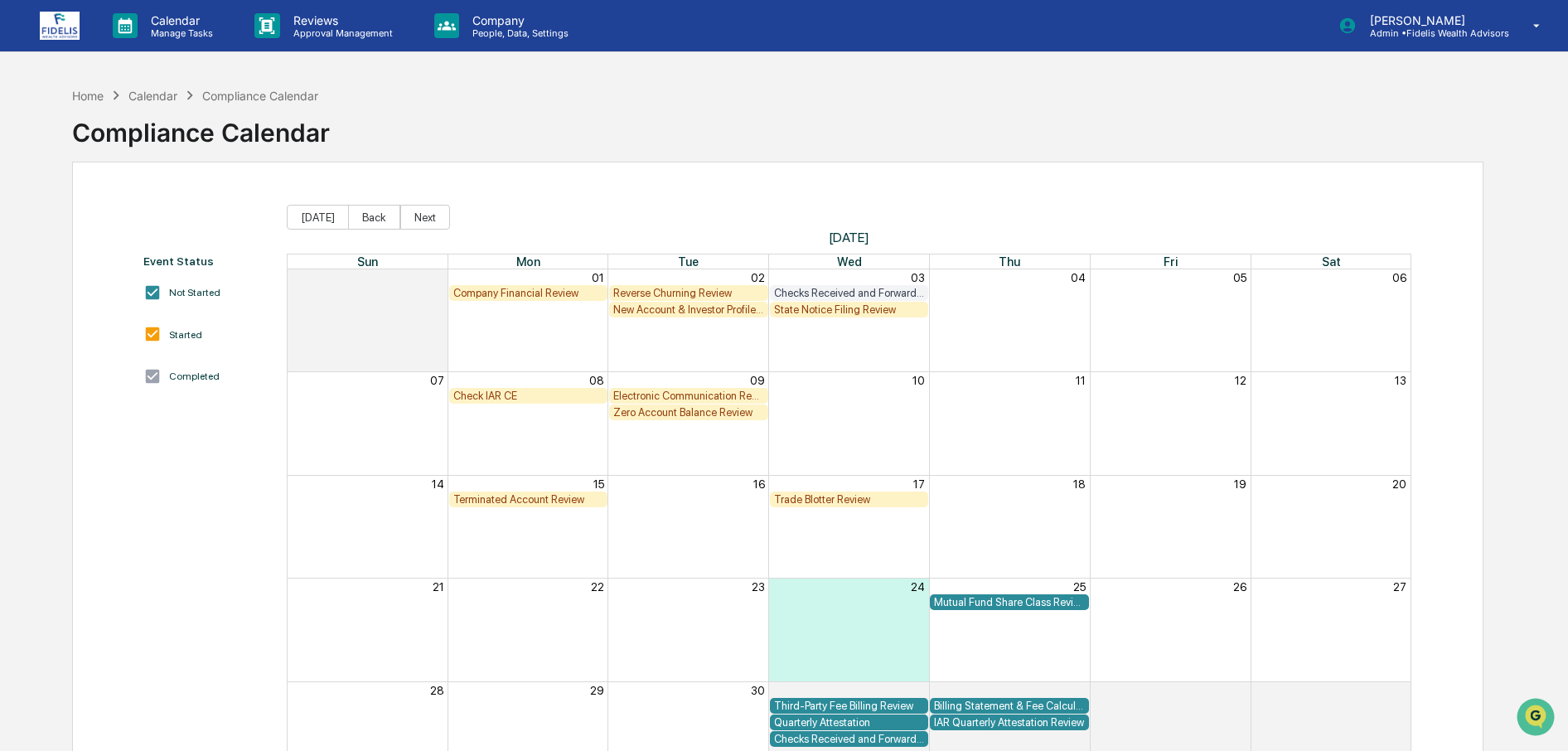
click at [539, 499] on div "Terminated Account Review" at bounding box center [528, 499] width 151 height 13
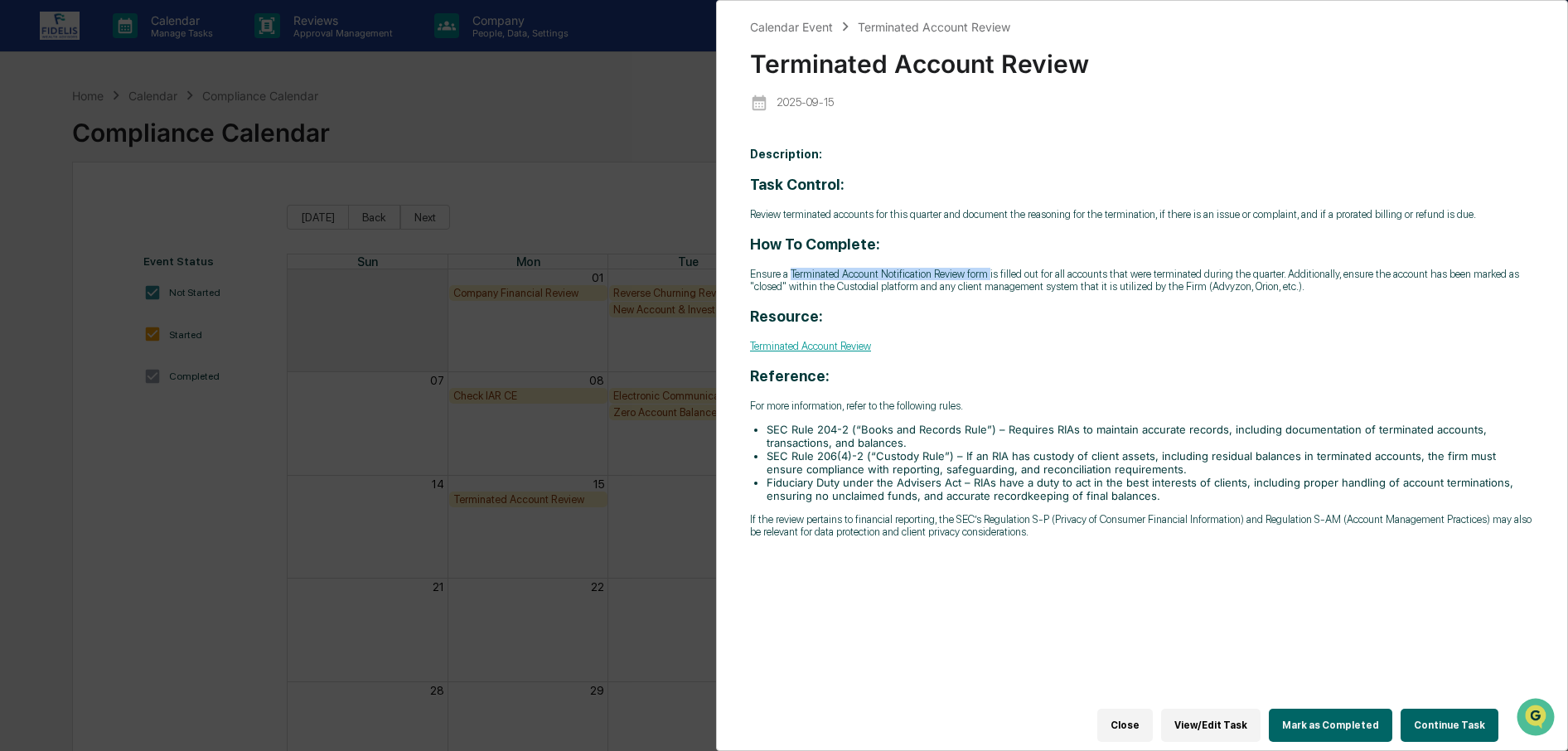
drag, startPoint x: 790, startPoint y: 275, endPoint x: 989, endPoint y: 279, distance: 199.0
click at [989, 279] on p "Ensure a Terminated Account Notification Review form is filled out for all acco…" at bounding box center [1143, 280] width 784 height 25
click at [1052, 282] on p "Ensure a Terminated Account Notification Review form is filled out for all acco…" at bounding box center [1143, 280] width 784 height 25
click at [1140, 717] on button "Close" at bounding box center [1125, 725] width 55 height 33
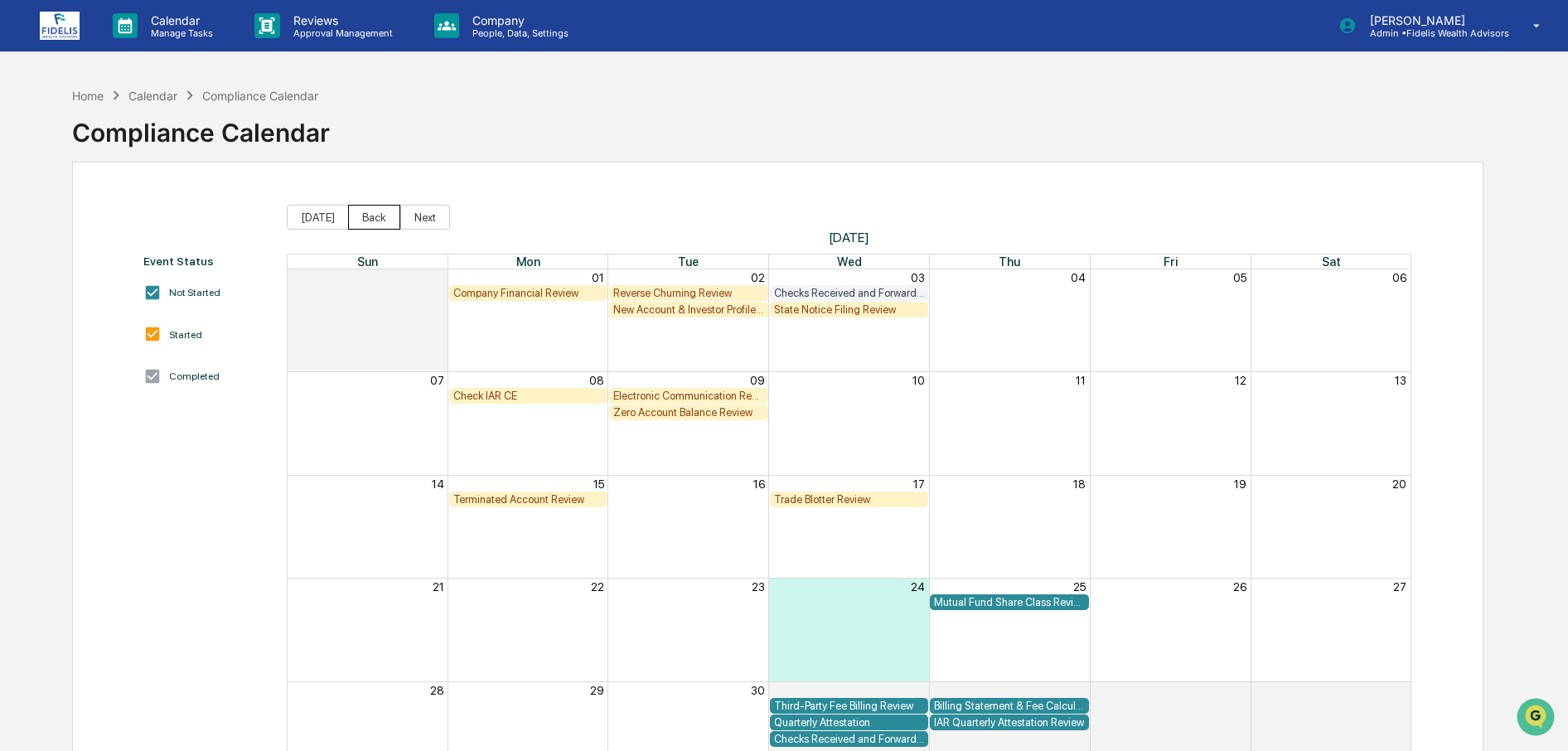
click at [358, 214] on button "Back" at bounding box center [373, 217] width 52 height 25
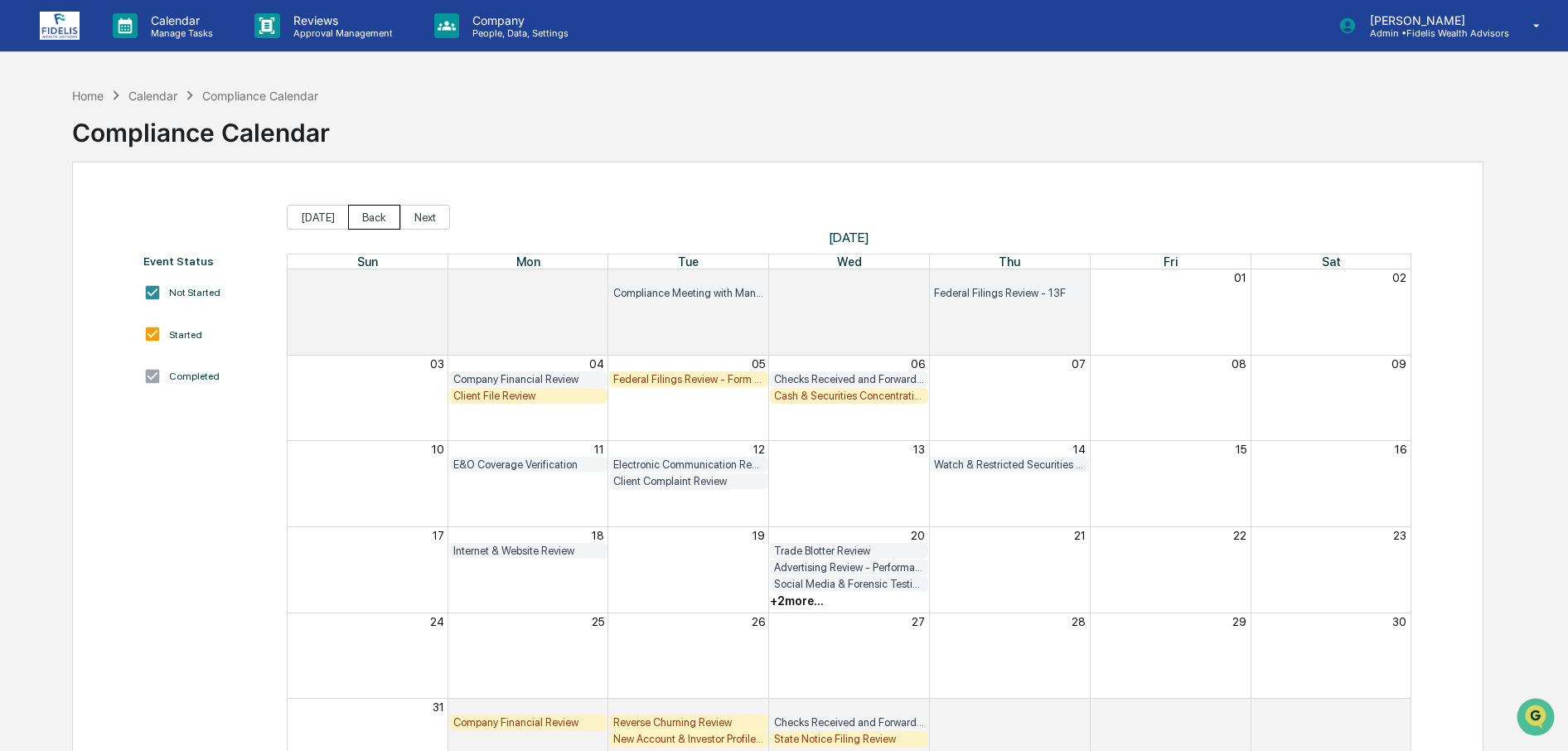
click at [358, 214] on button "Back" at bounding box center [373, 217] width 52 height 25
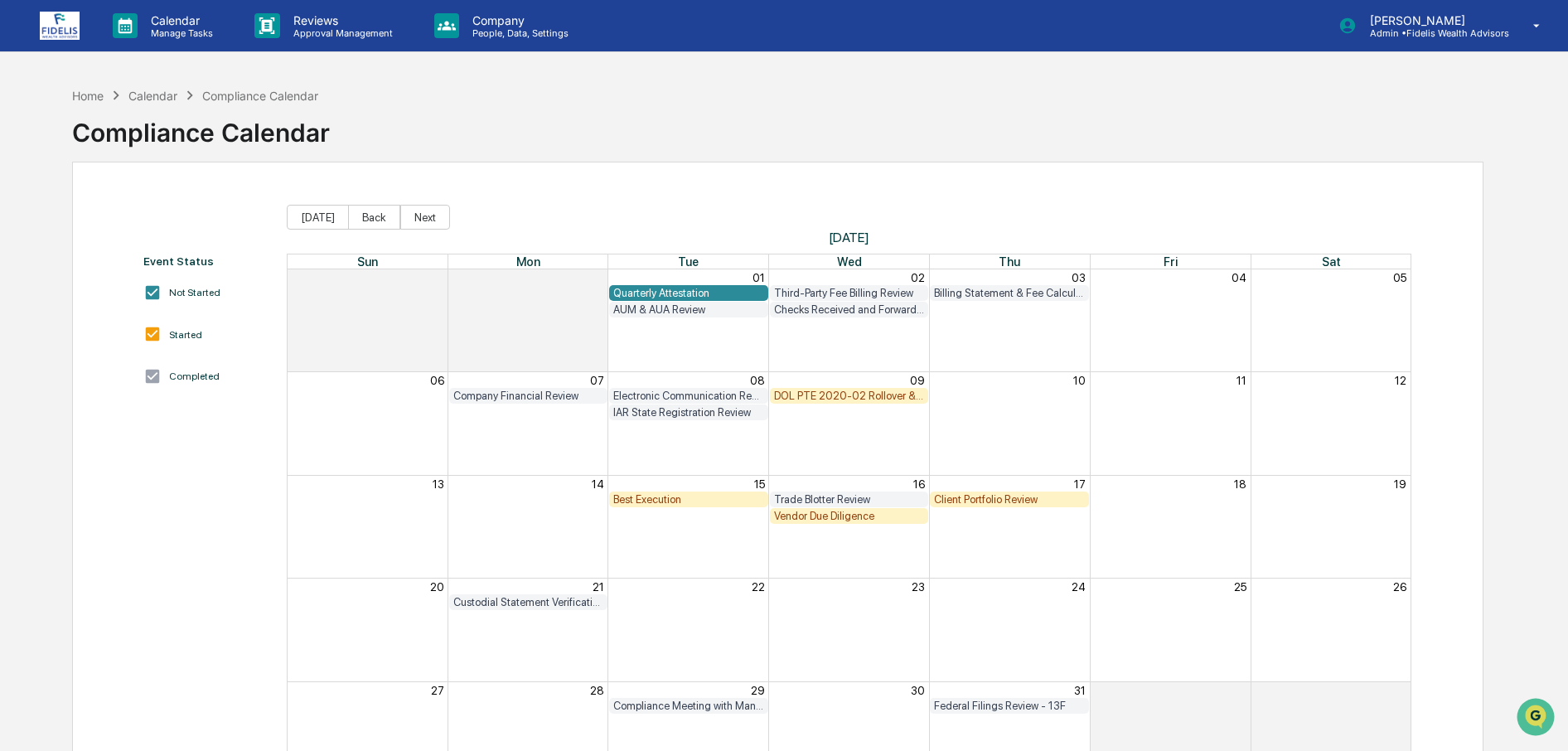
click at [710, 292] on div "Quarterly Attestation" at bounding box center [688, 293] width 151 height 13
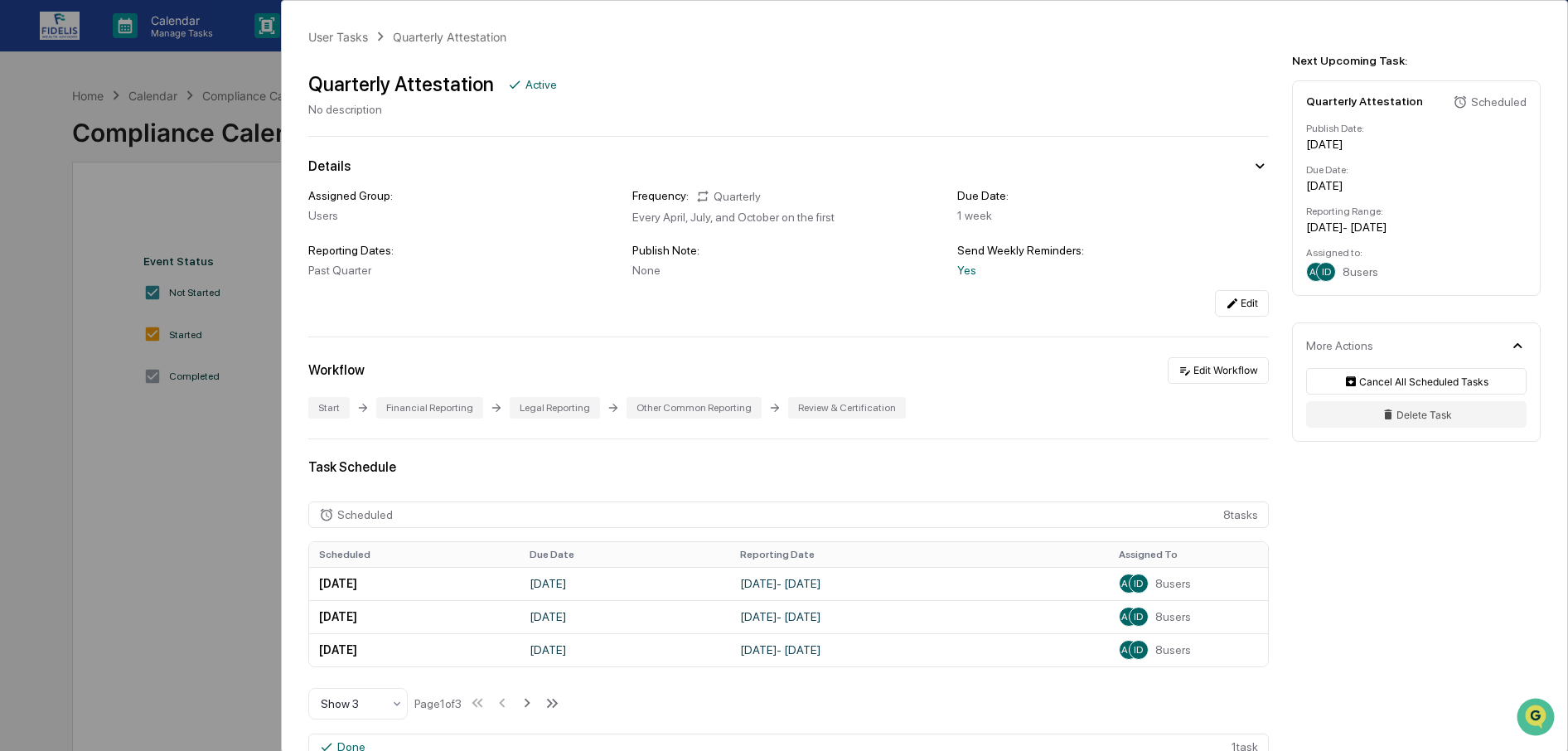
click at [807, 65] on div "Quarterly Attestation Active No description" at bounding box center [788, 87] width 961 height 57
click at [260, 71] on div "User Tasks Quarterly Attestation Quarterly Attestation Active No description De…" at bounding box center [784, 375] width 1568 height 751
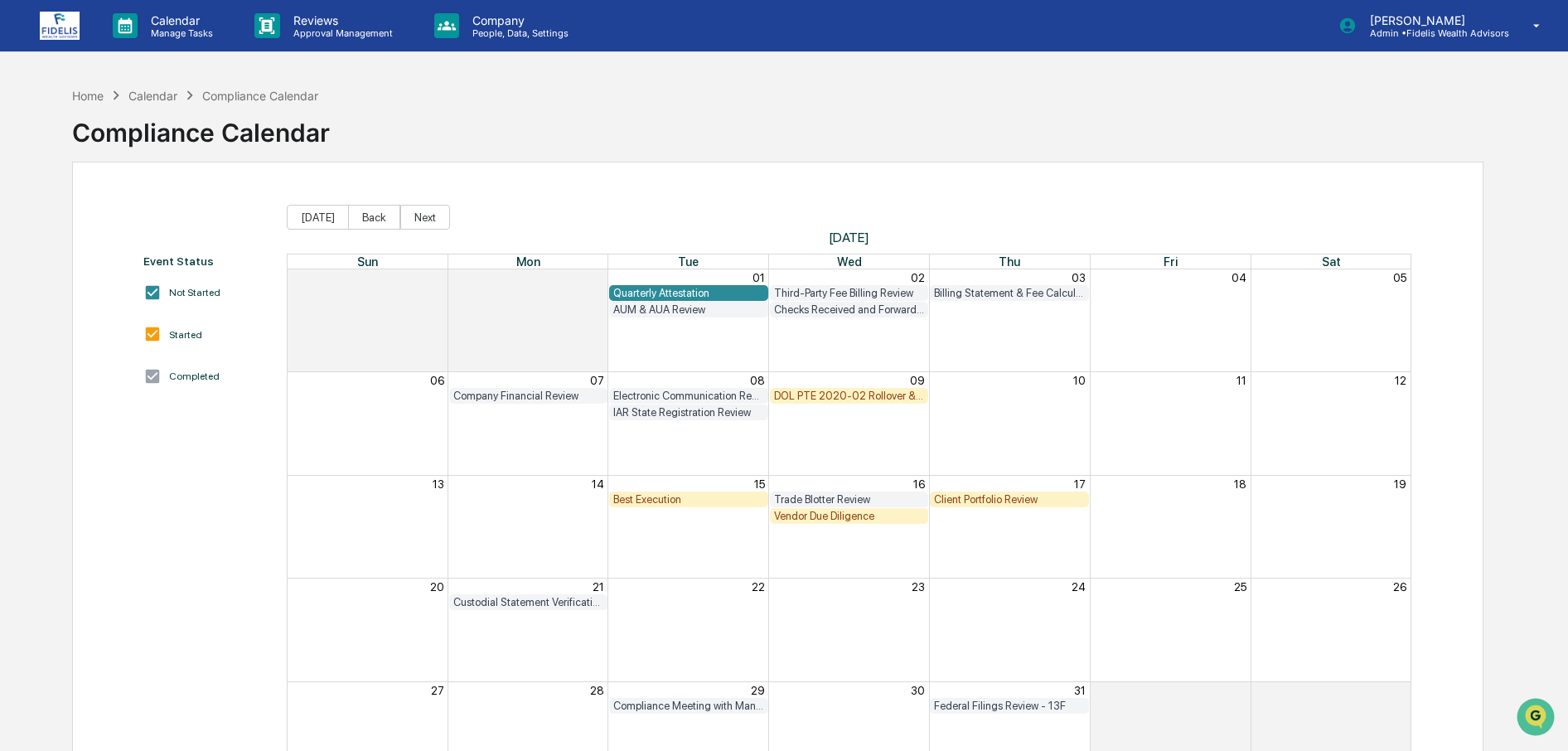
click at [626, 293] on div "Quarterly Attestation" at bounding box center [688, 293] width 151 height 13
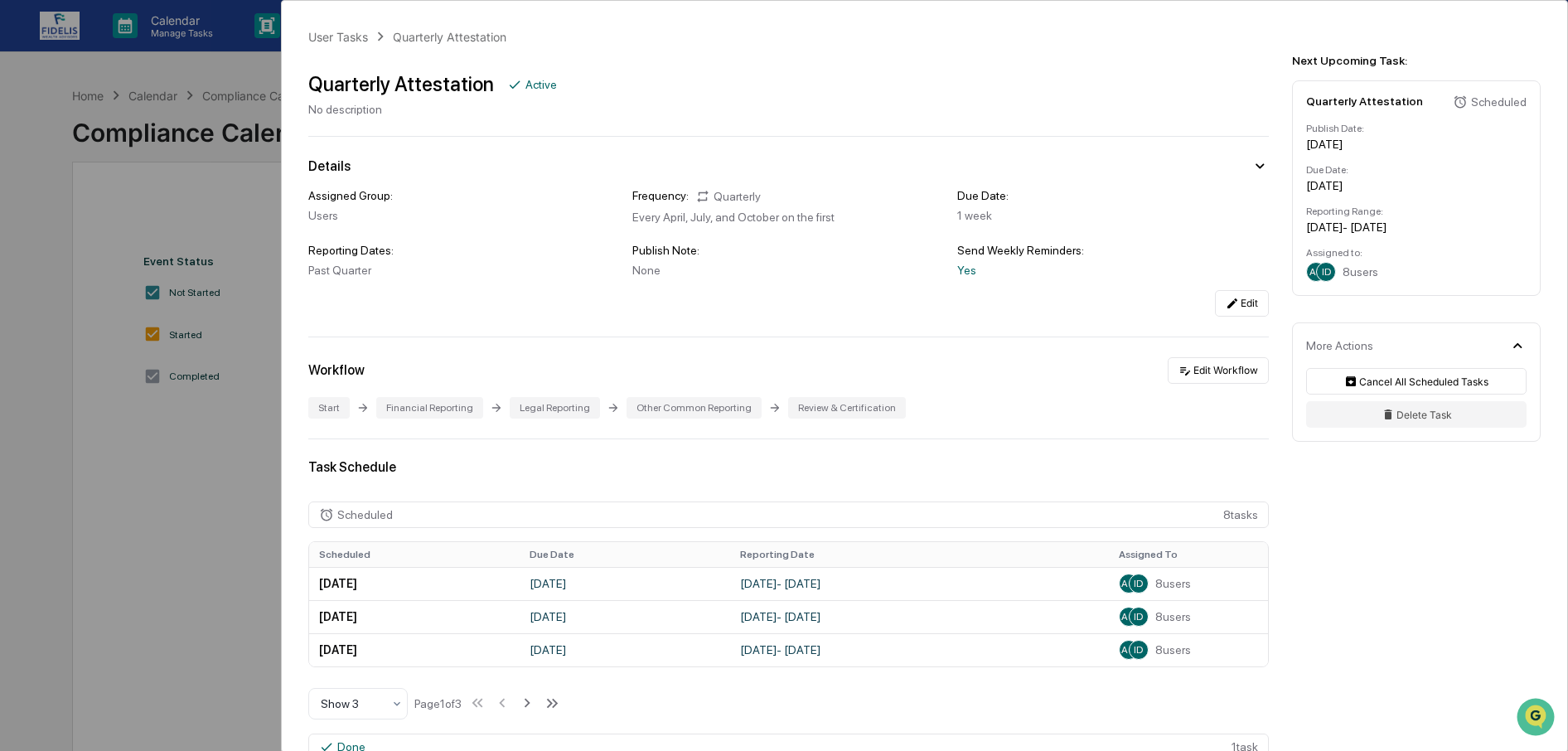
click at [241, 508] on div "User Tasks Quarterly Attestation Quarterly Attestation Active No description De…" at bounding box center [784, 375] width 1568 height 751
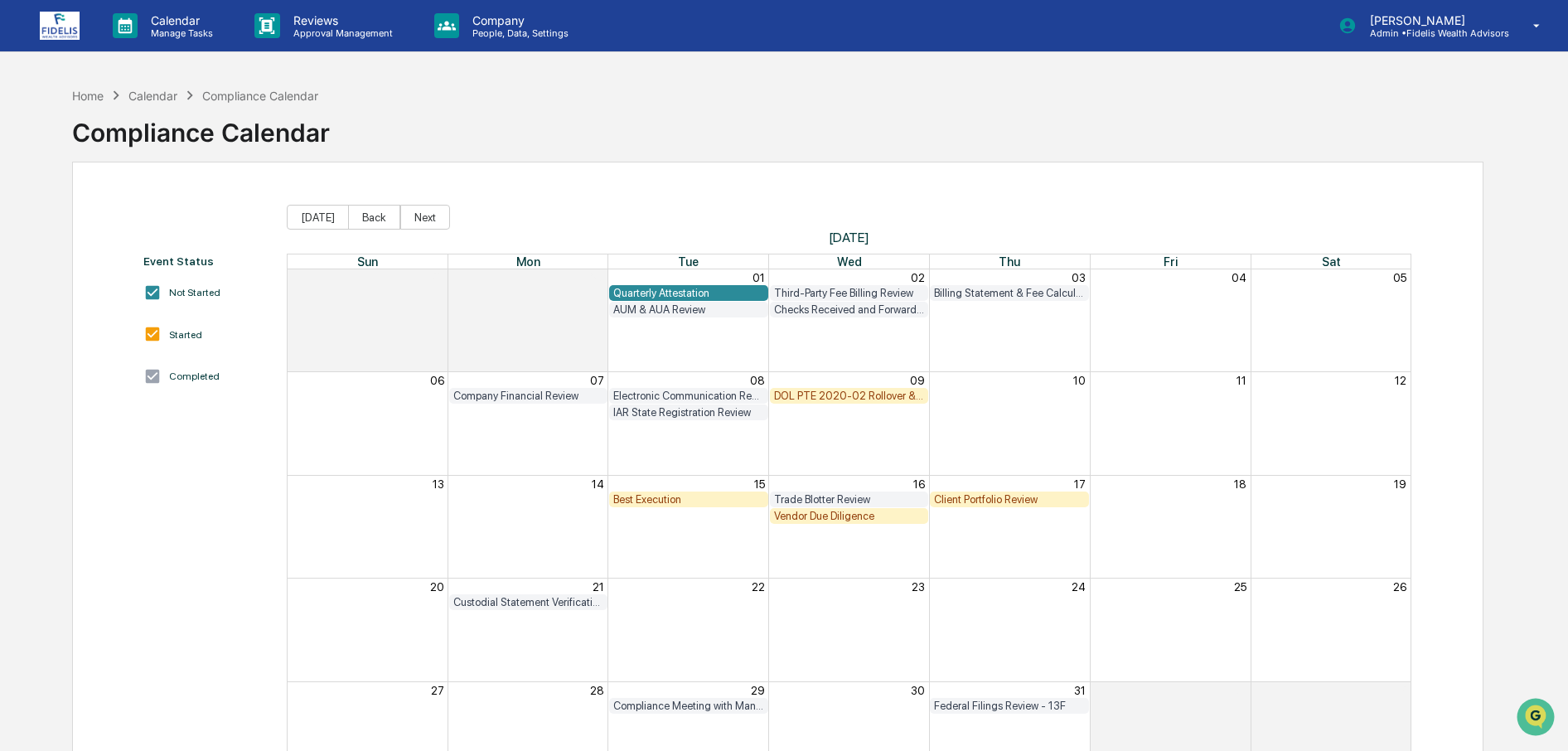
click at [659, 287] on div "Quarterly Attestation" at bounding box center [688, 293] width 151 height 13
